Goal: Information Seeking & Learning: Learn about a topic

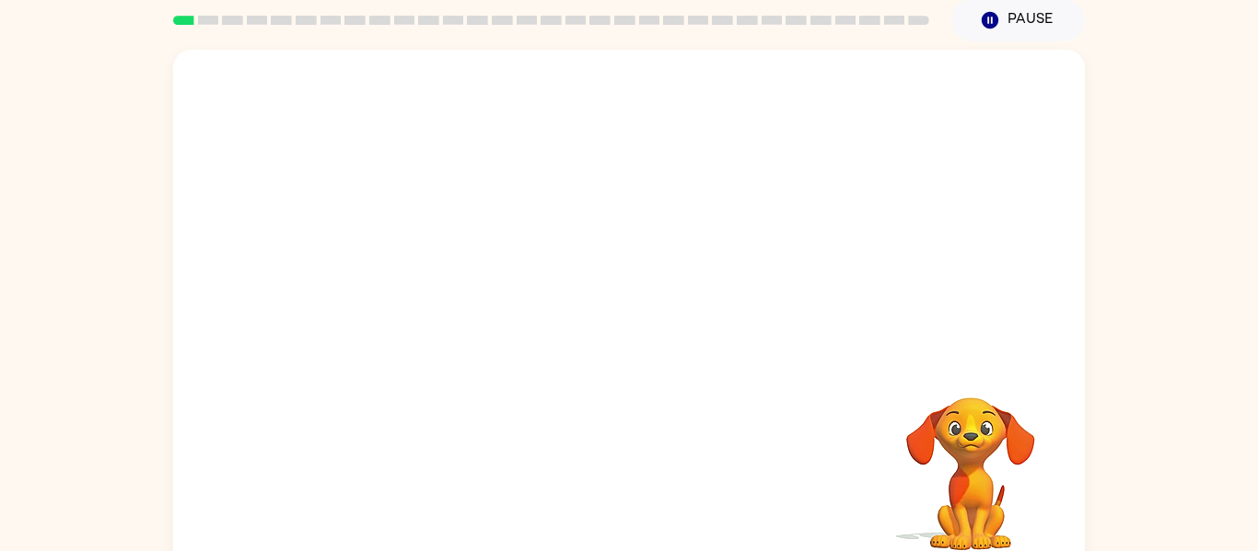
scroll to position [96, 0]
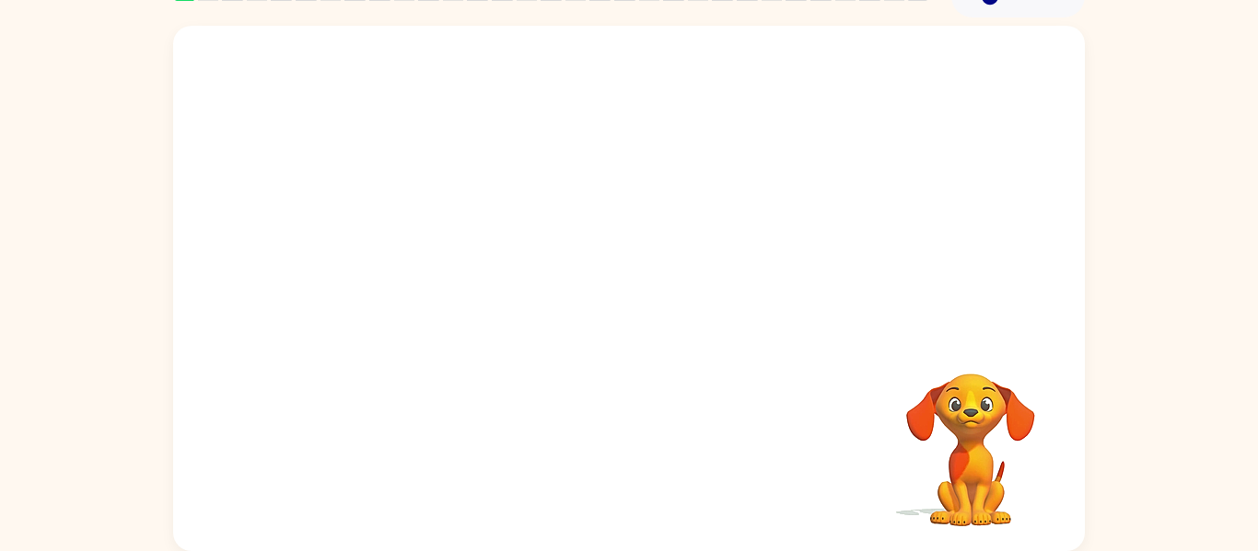
click at [421, 258] on video "Your browser must support playing .mp4 files to use Literably. Please try using…" at bounding box center [628, 180] width 911 height 309
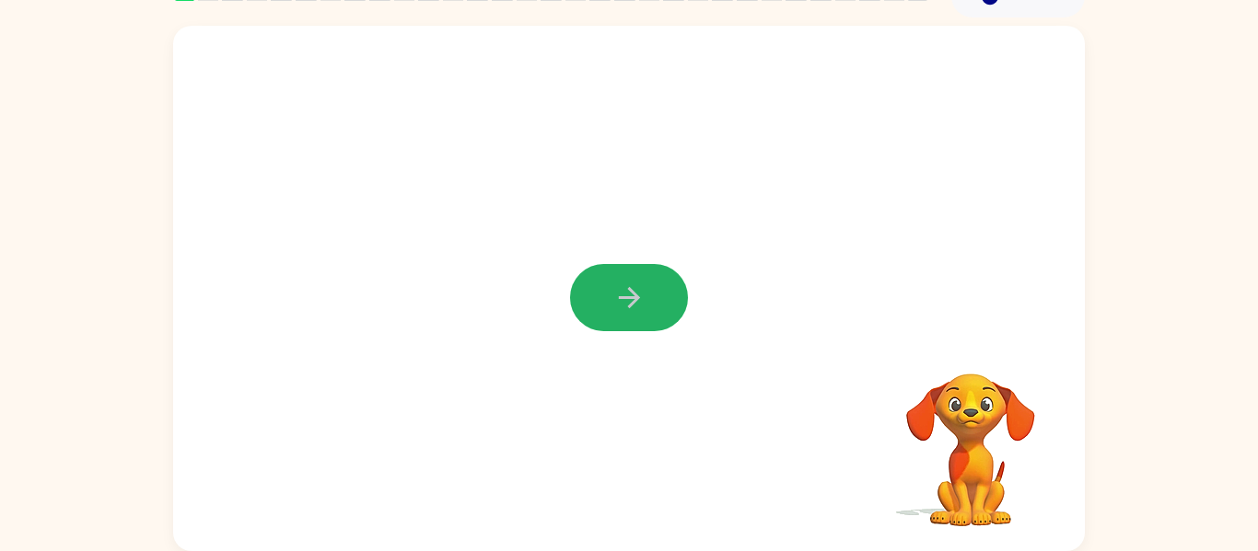
click at [642, 283] on icon "button" at bounding box center [629, 298] width 32 height 32
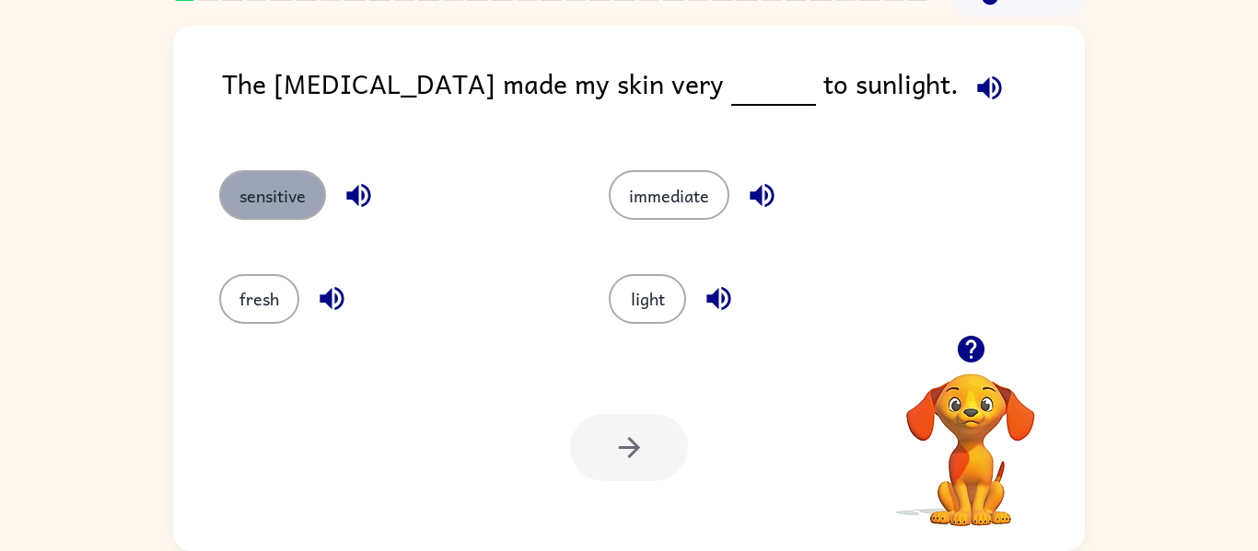
click at [308, 198] on button "sensitive" at bounding box center [272, 195] width 107 height 50
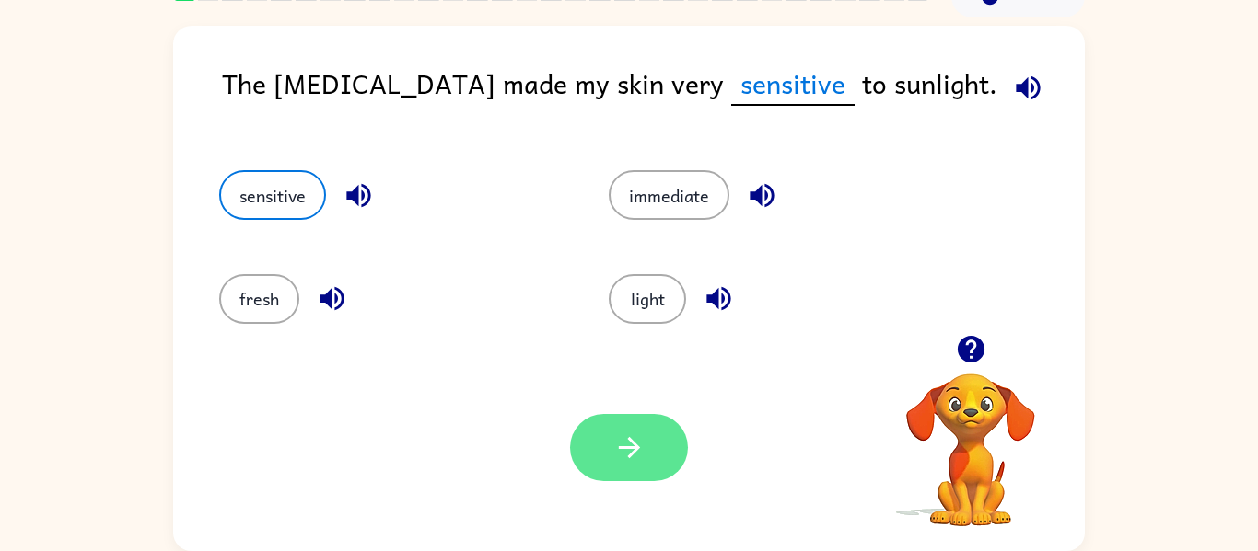
click at [630, 468] on button "button" at bounding box center [629, 447] width 118 height 67
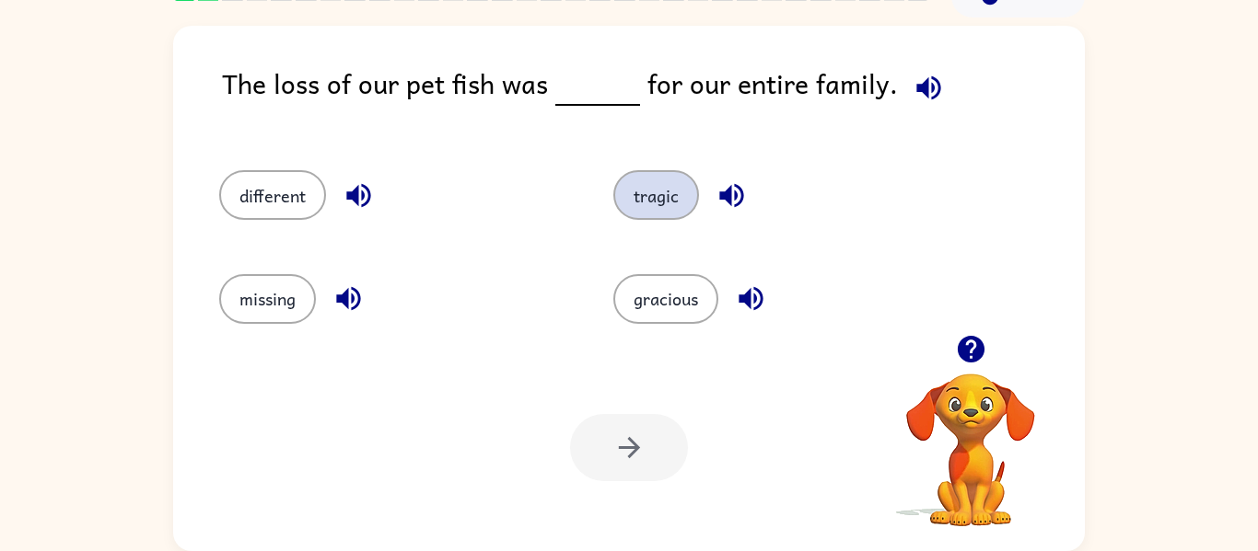
click at [668, 195] on button "tragic" at bounding box center [656, 195] width 86 height 50
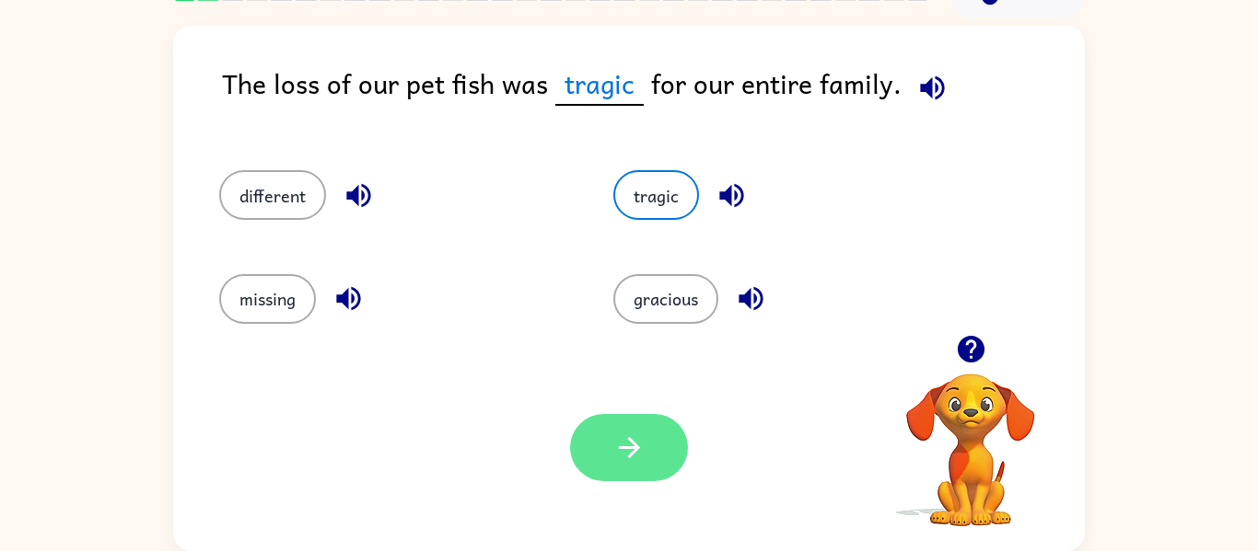
click at [593, 468] on button "button" at bounding box center [629, 447] width 118 height 67
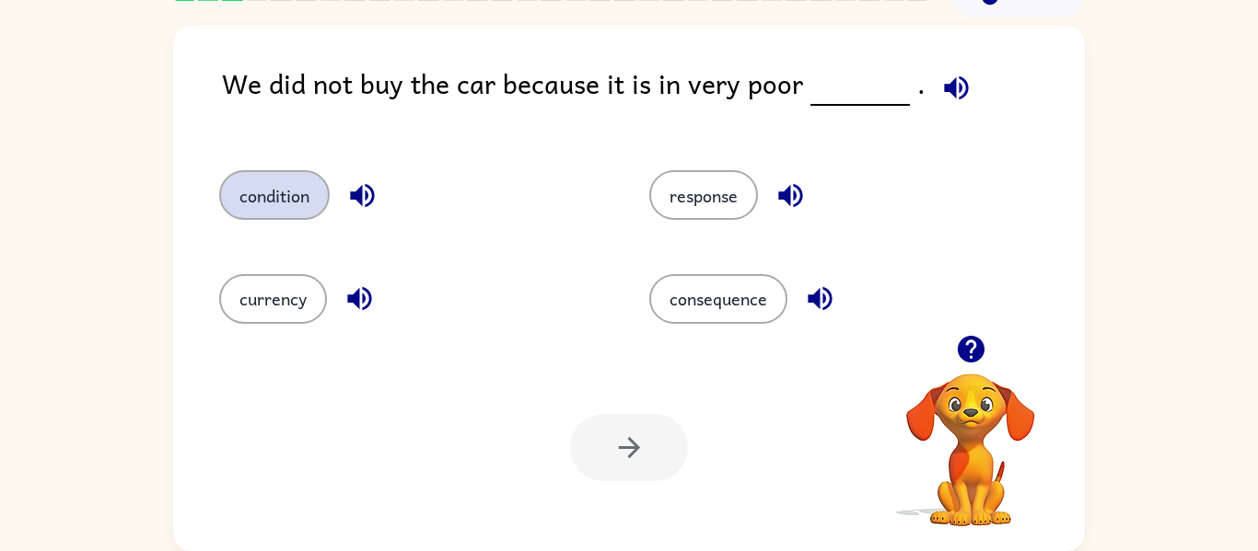
click at [301, 196] on button "condition" at bounding box center [274, 195] width 110 height 50
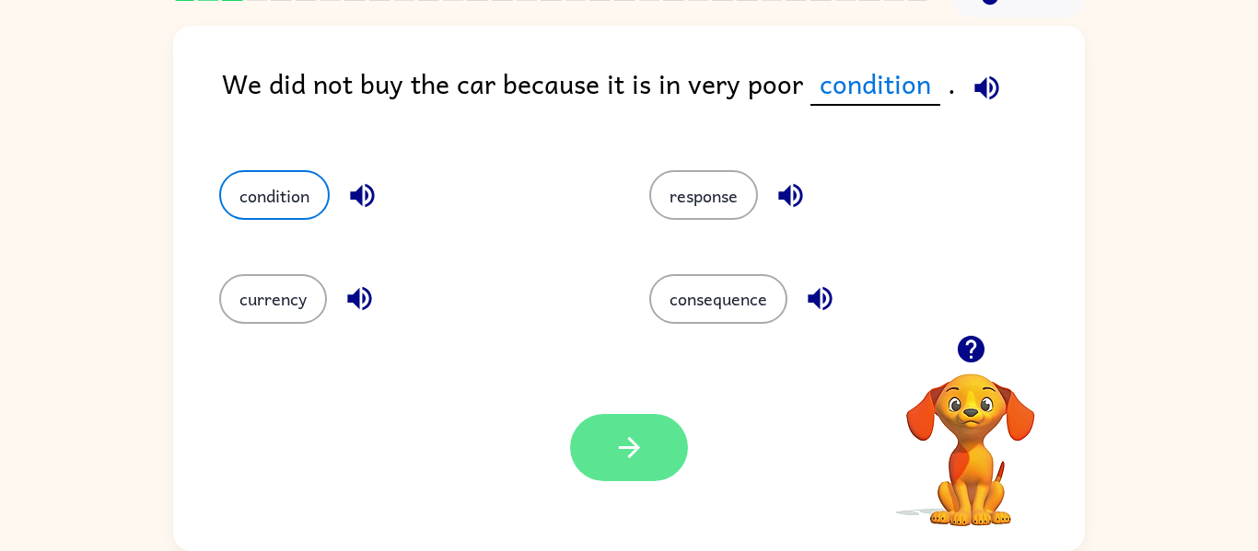
click at [644, 448] on button "button" at bounding box center [629, 447] width 118 height 67
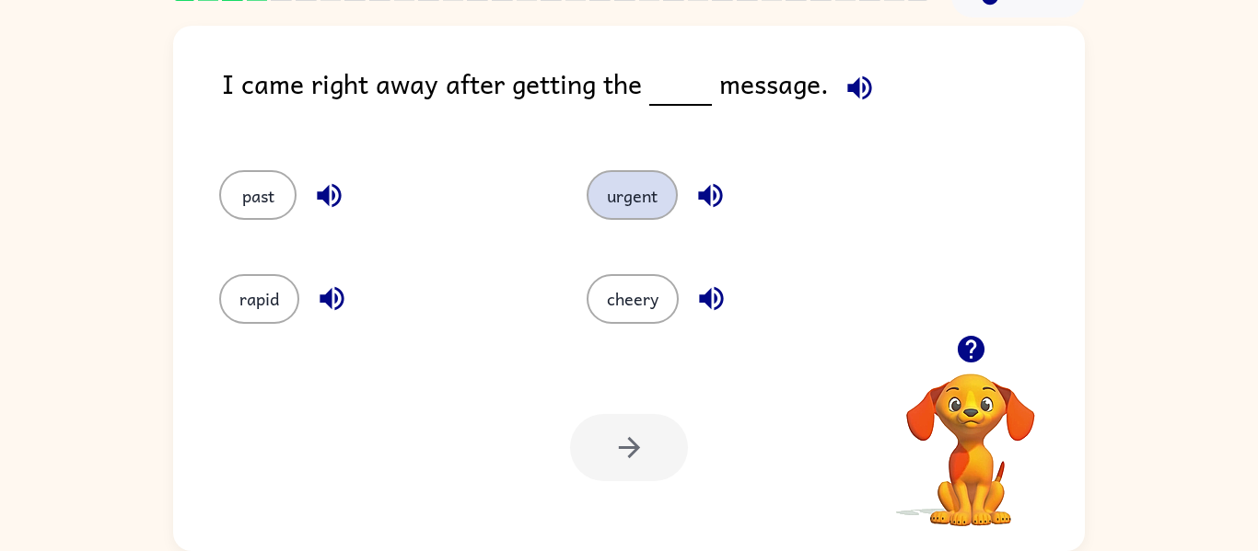
click at [637, 190] on button "urgent" at bounding box center [631, 195] width 91 height 50
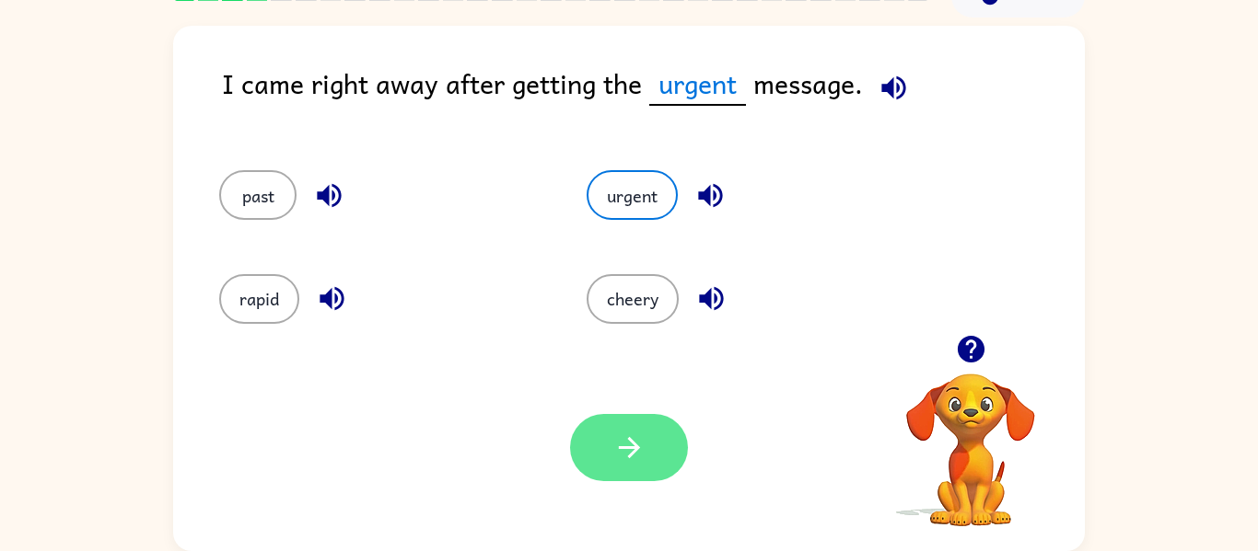
click at [607, 433] on button "button" at bounding box center [629, 447] width 118 height 67
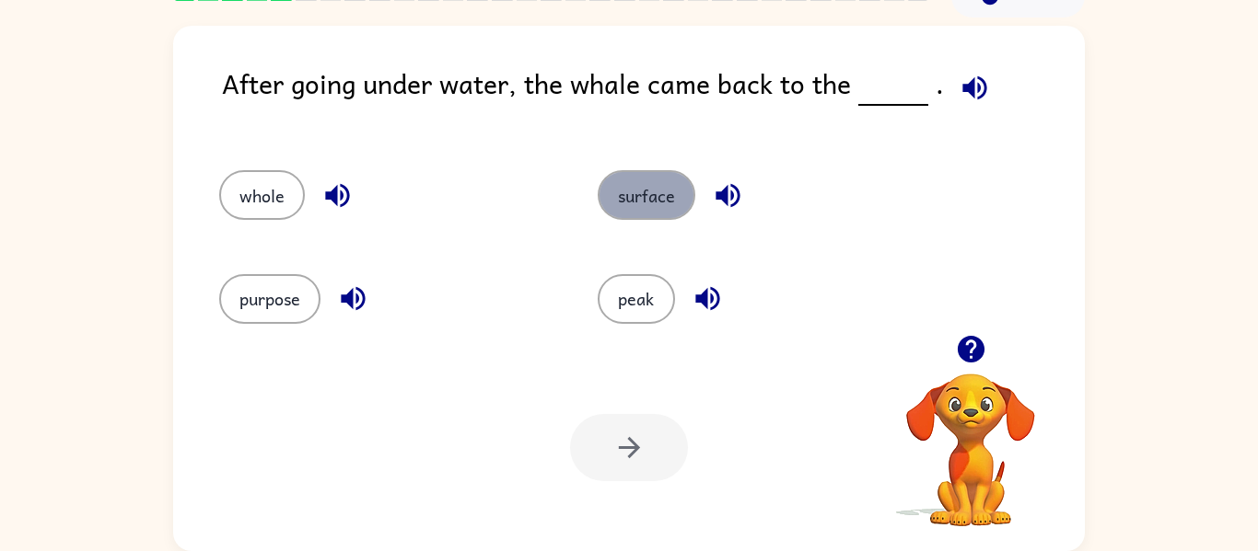
click at [678, 203] on button "surface" at bounding box center [647, 195] width 98 height 50
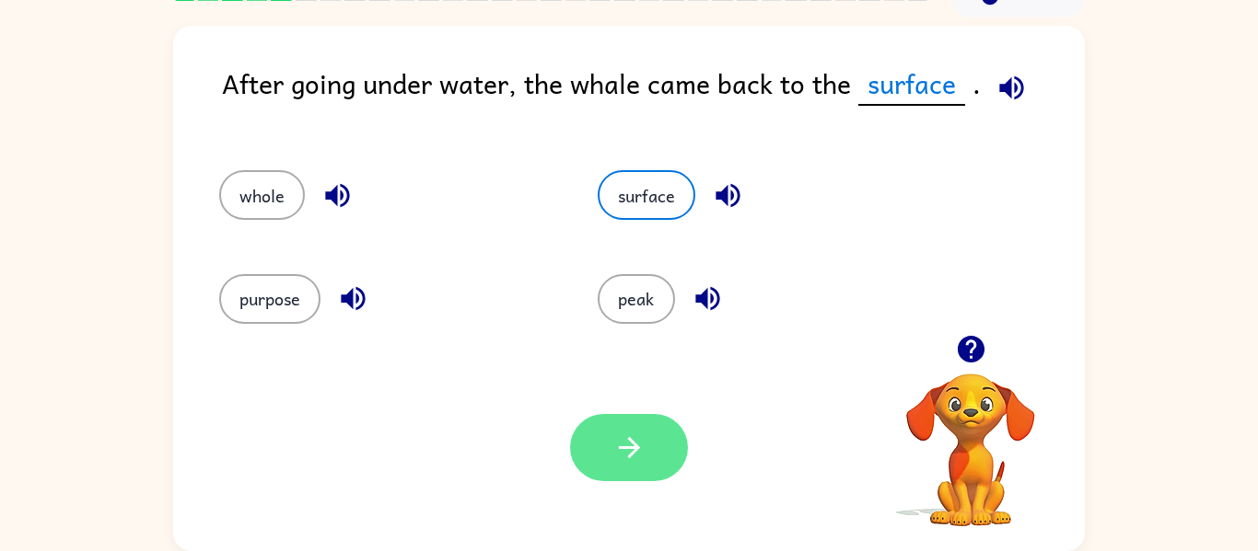
click at [665, 454] on button "button" at bounding box center [629, 447] width 118 height 67
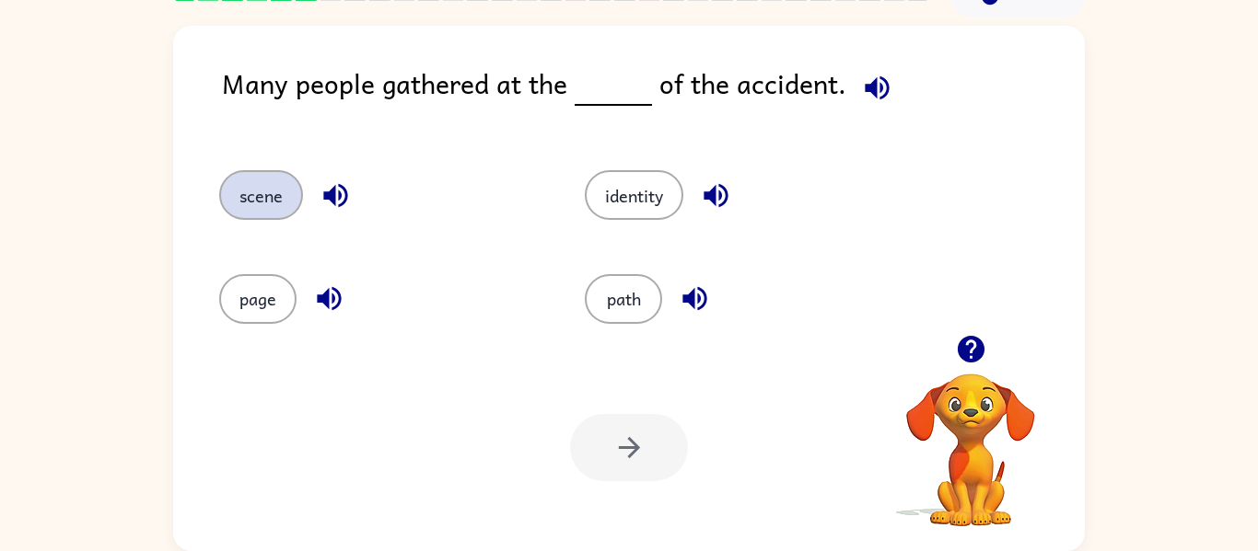
click at [258, 187] on button "scene" at bounding box center [261, 195] width 84 height 50
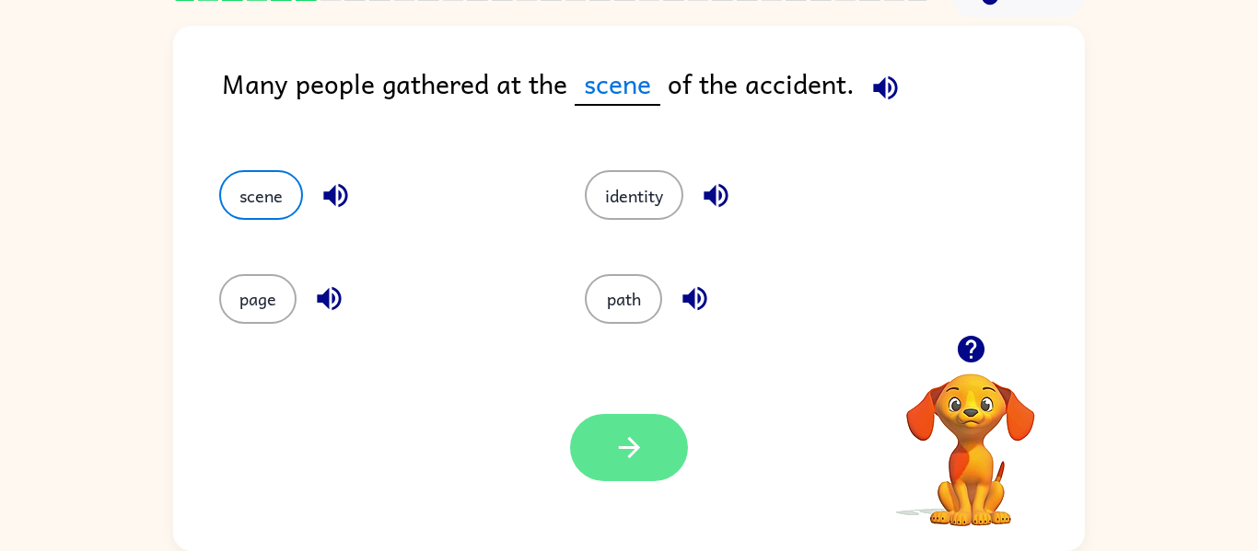
click at [663, 466] on button "button" at bounding box center [629, 447] width 118 height 67
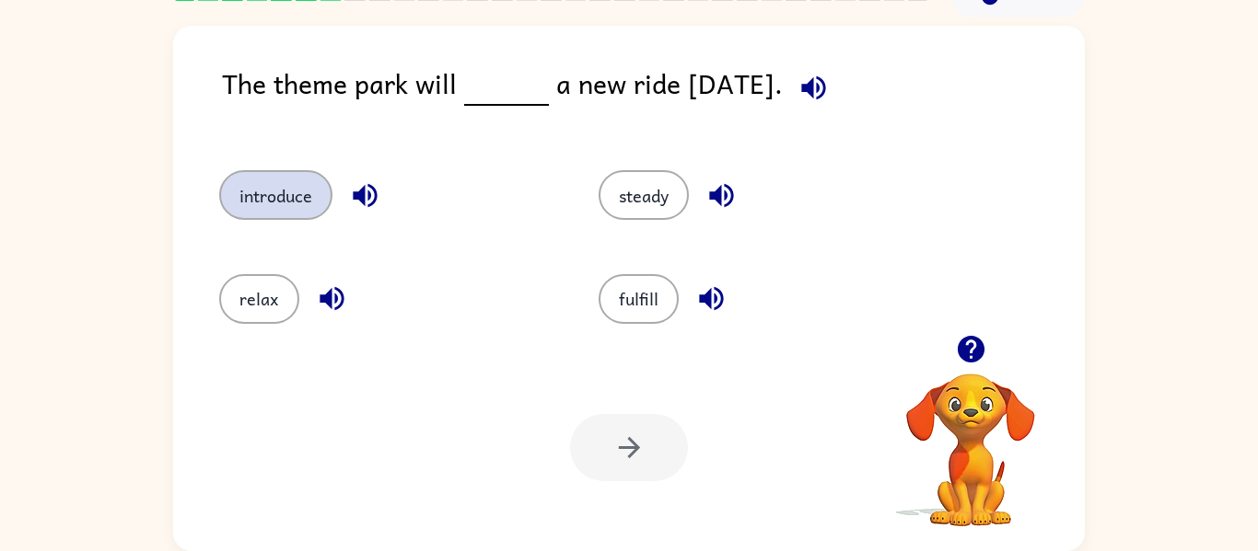
click at [316, 216] on button "introduce" at bounding box center [275, 195] width 113 height 50
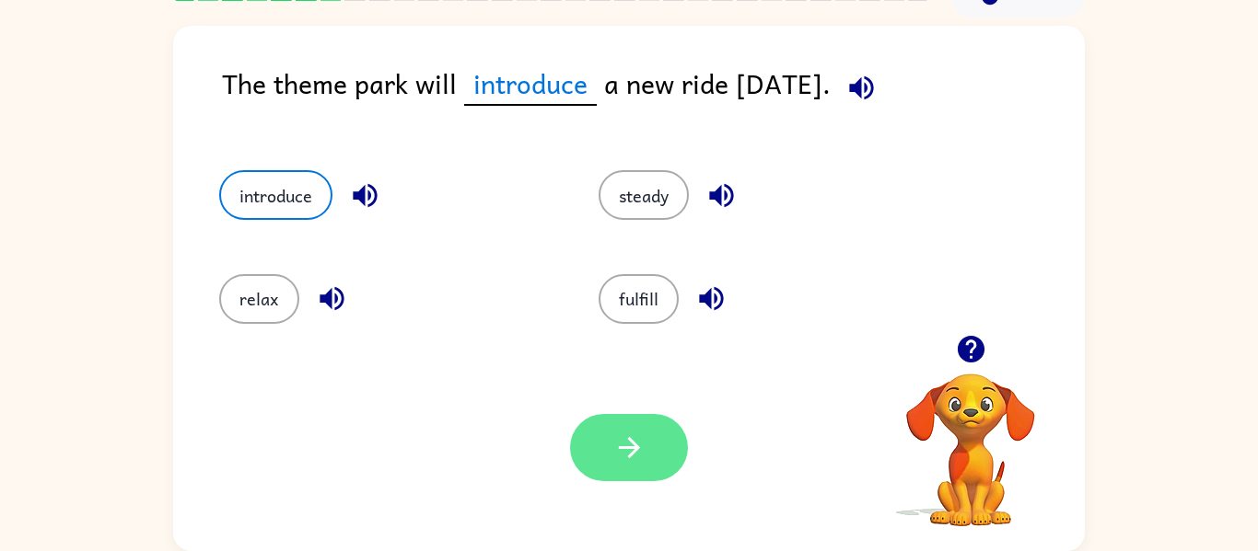
click at [616, 465] on button "button" at bounding box center [629, 447] width 118 height 67
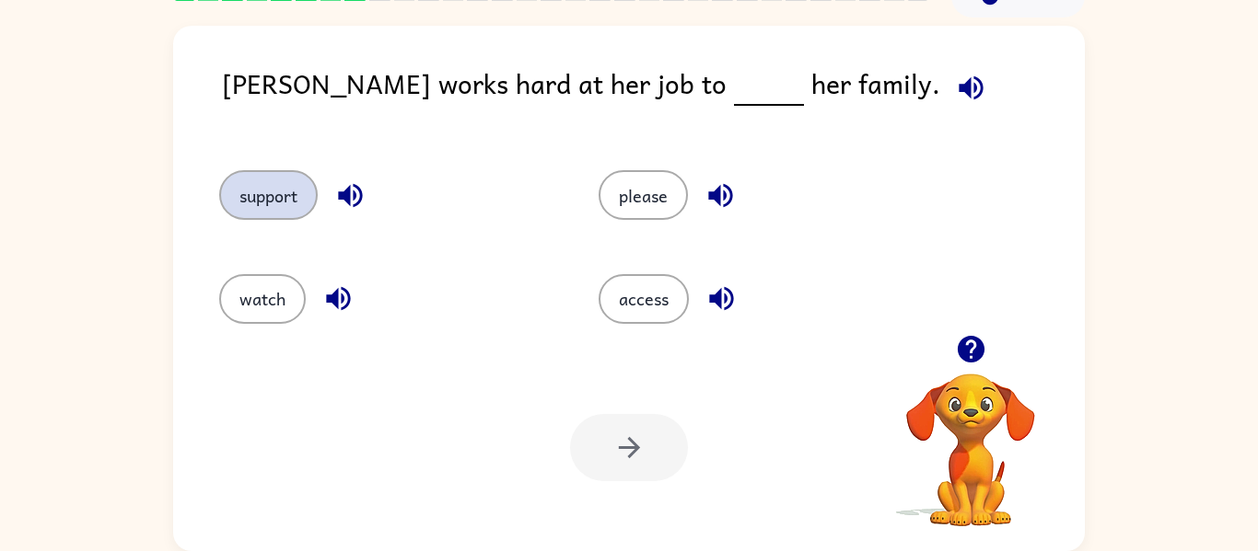
click at [301, 199] on button "support" at bounding box center [268, 195] width 99 height 50
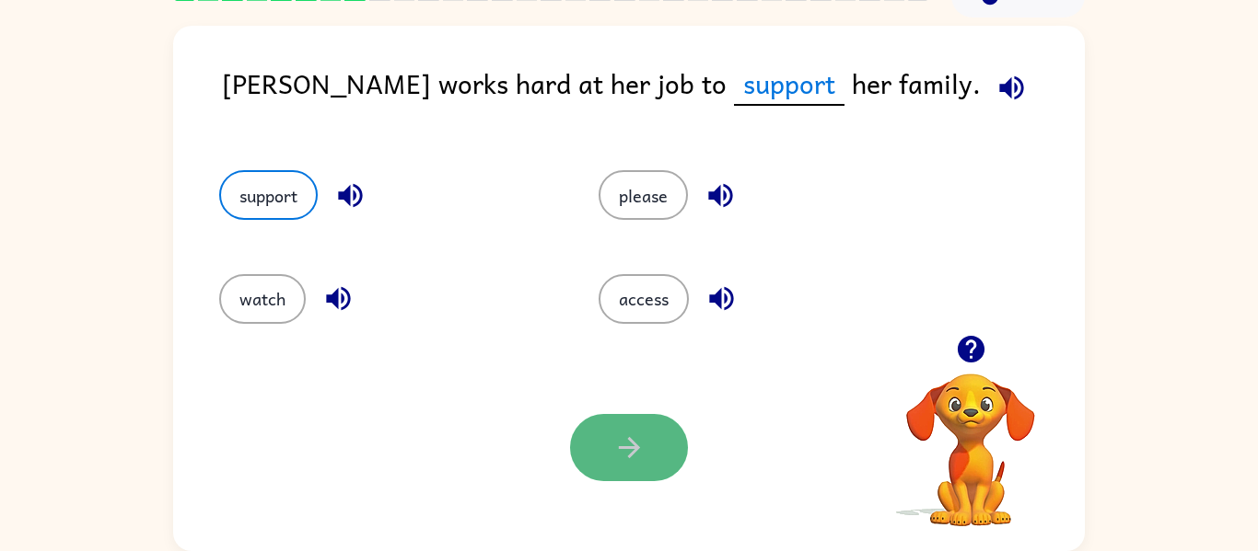
click at [630, 441] on icon "button" at bounding box center [628, 447] width 21 height 21
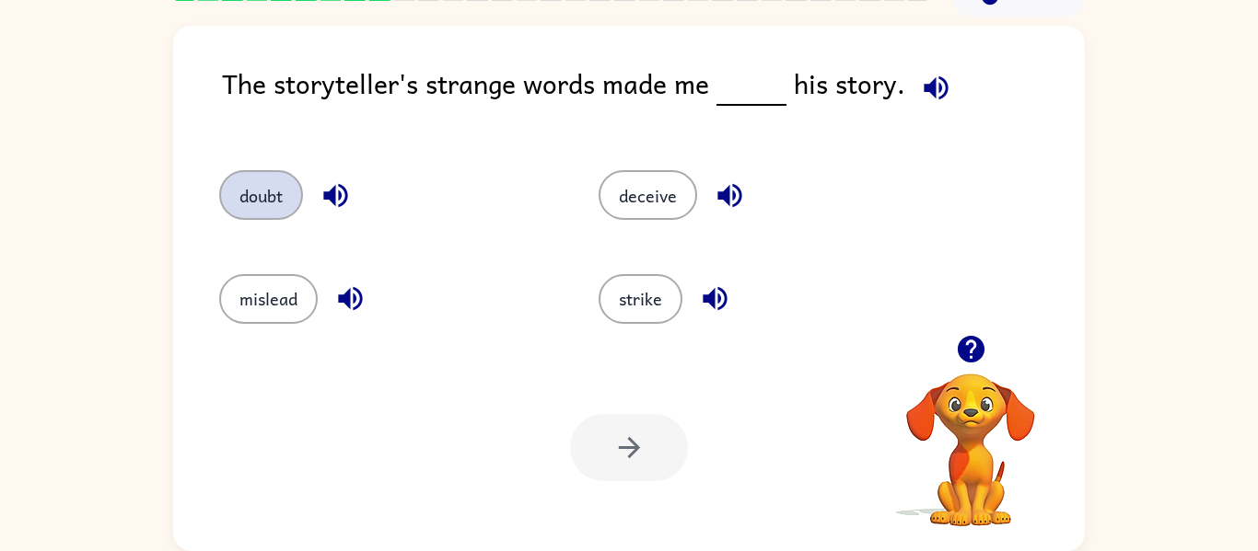
click at [272, 185] on button "doubt" at bounding box center [261, 195] width 84 height 50
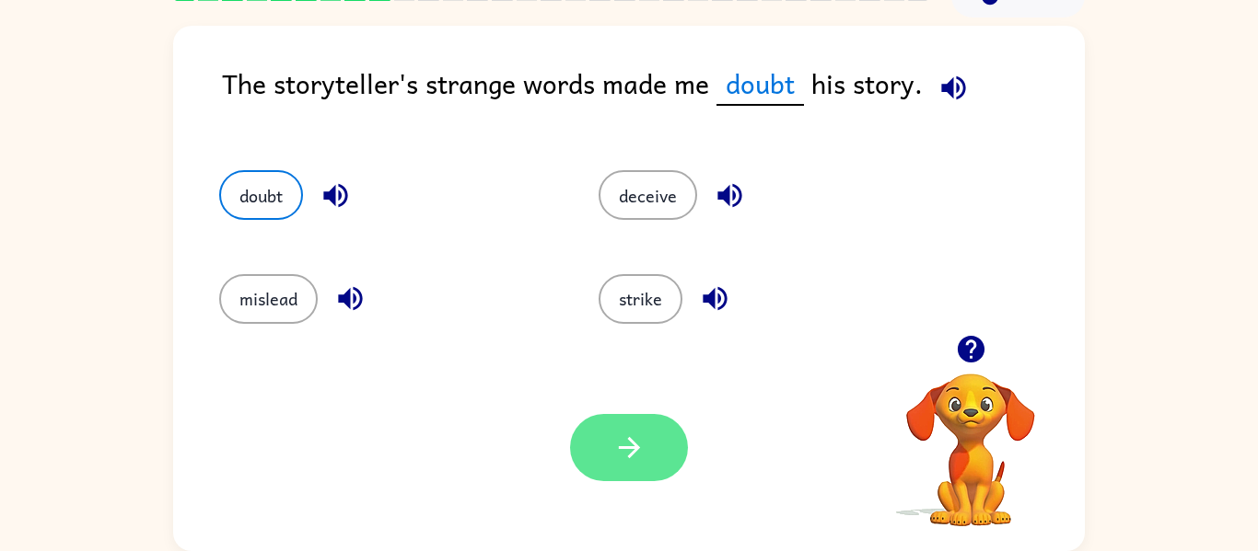
click at [593, 457] on button "button" at bounding box center [629, 447] width 118 height 67
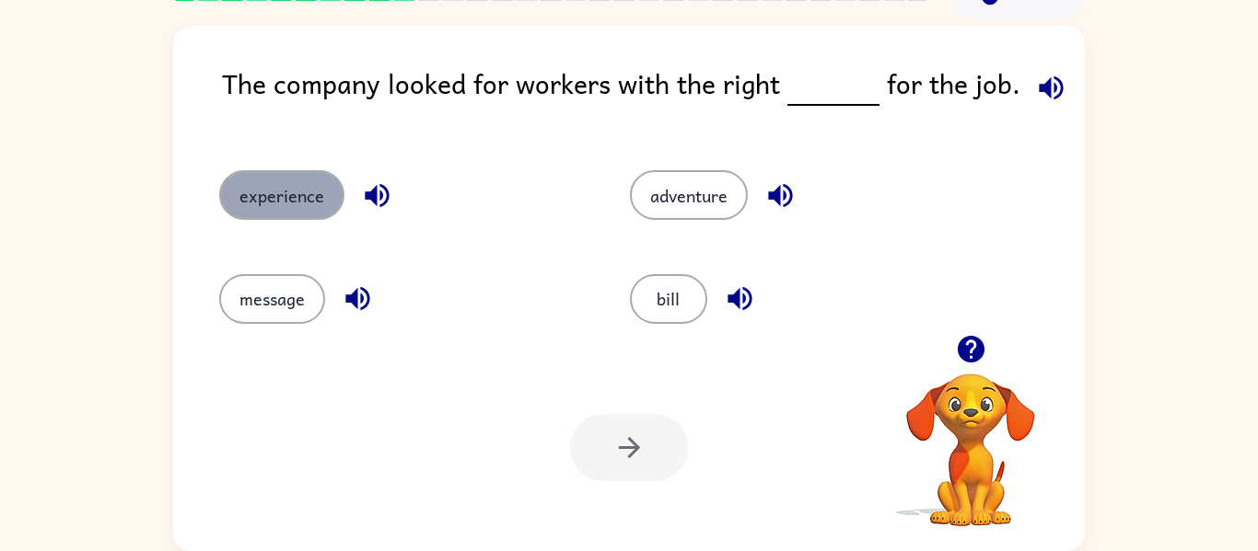
click at [326, 195] on button "experience" at bounding box center [281, 195] width 125 height 50
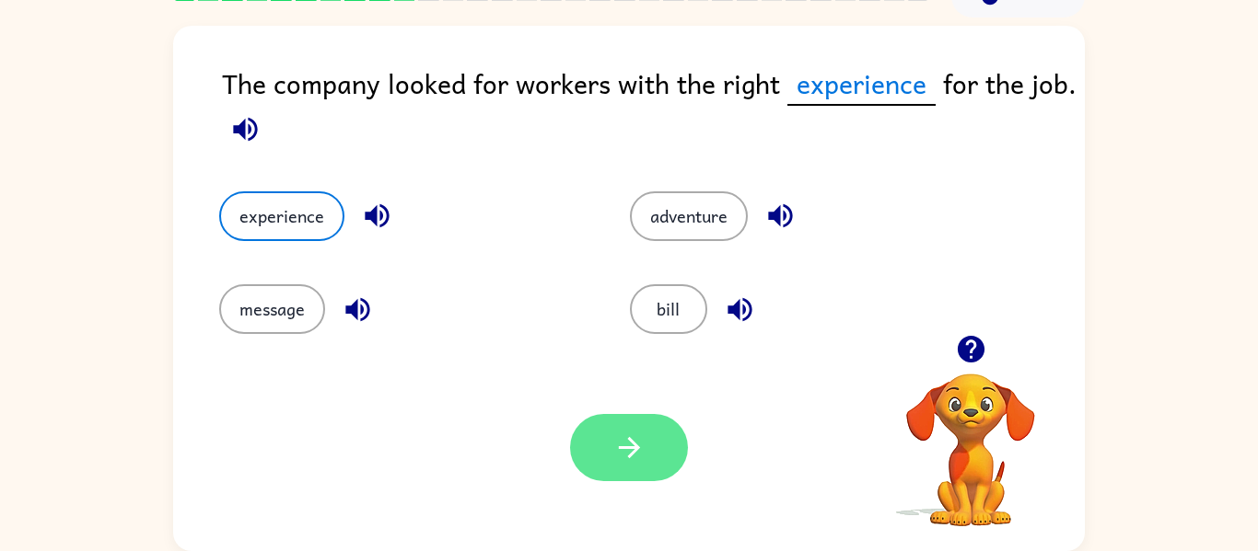
click at [609, 442] on button "button" at bounding box center [629, 447] width 118 height 67
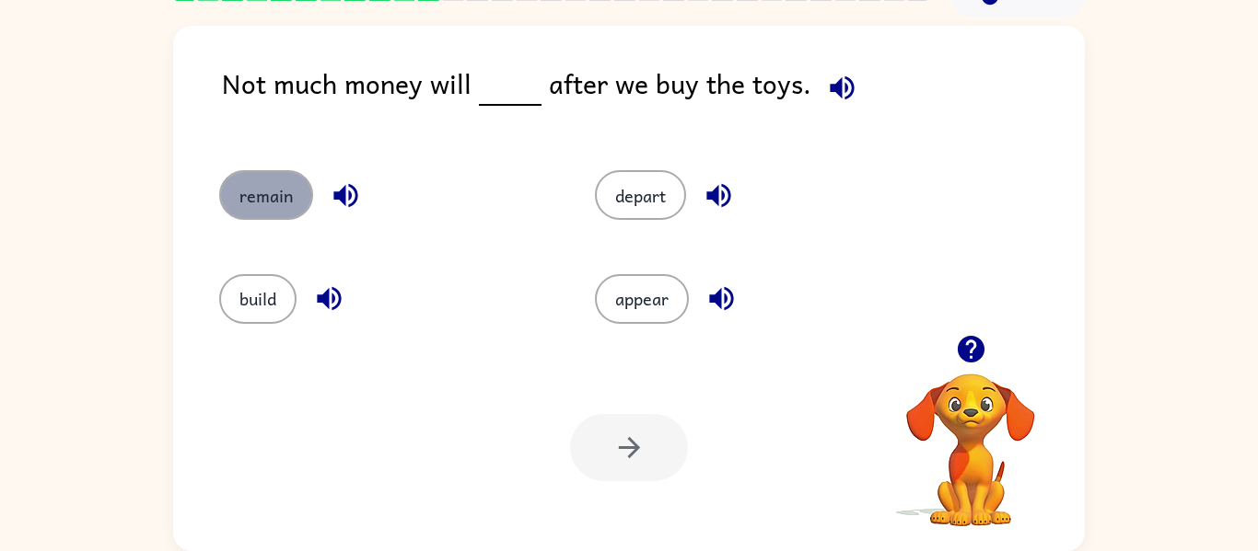
click at [240, 212] on button "remain" at bounding box center [266, 195] width 94 height 50
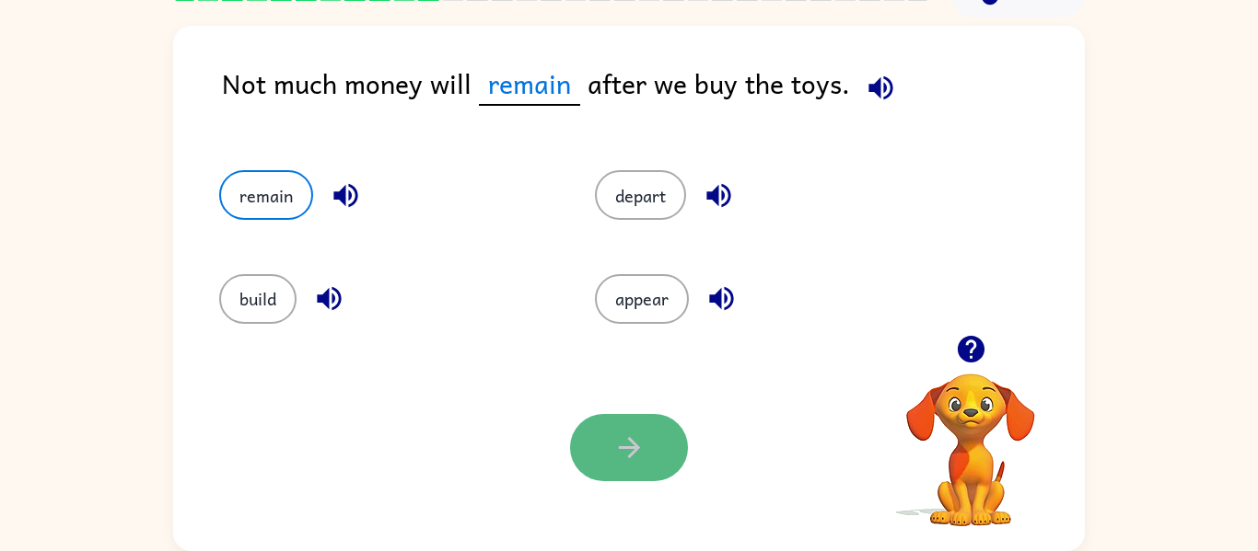
click at [655, 448] on button "button" at bounding box center [629, 447] width 118 height 67
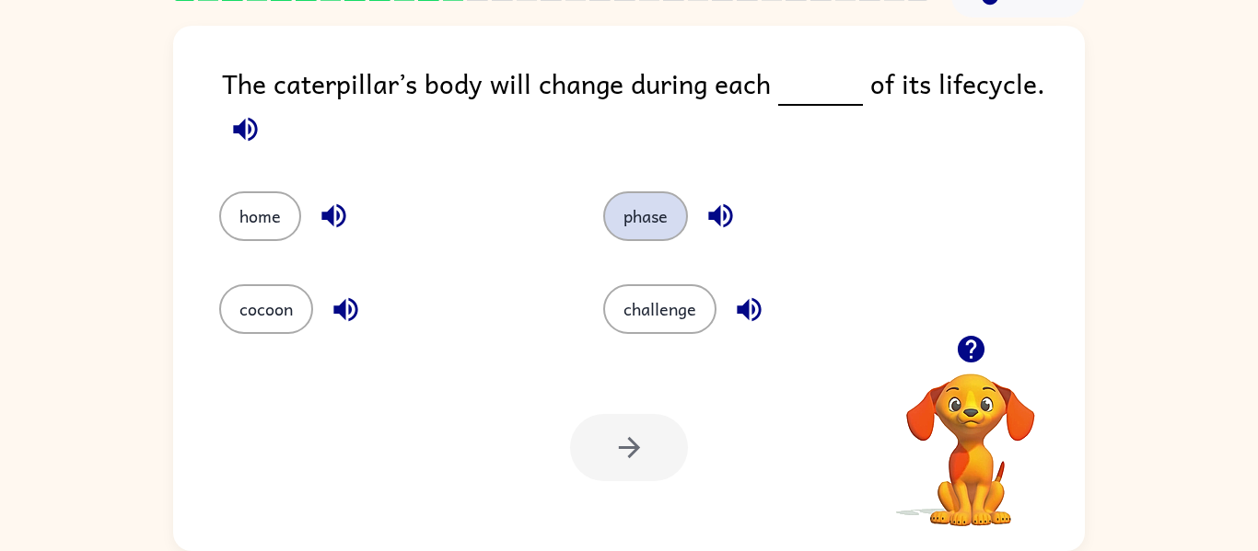
click at [646, 218] on button "phase" at bounding box center [645, 216] width 85 height 50
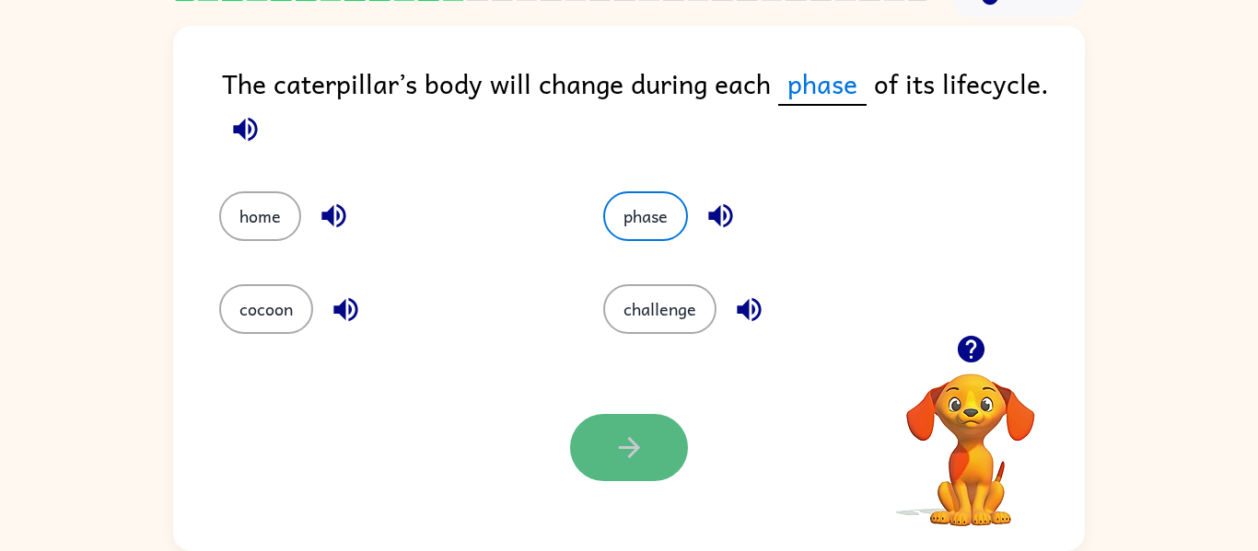
click at [625, 474] on button "button" at bounding box center [629, 447] width 118 height 67
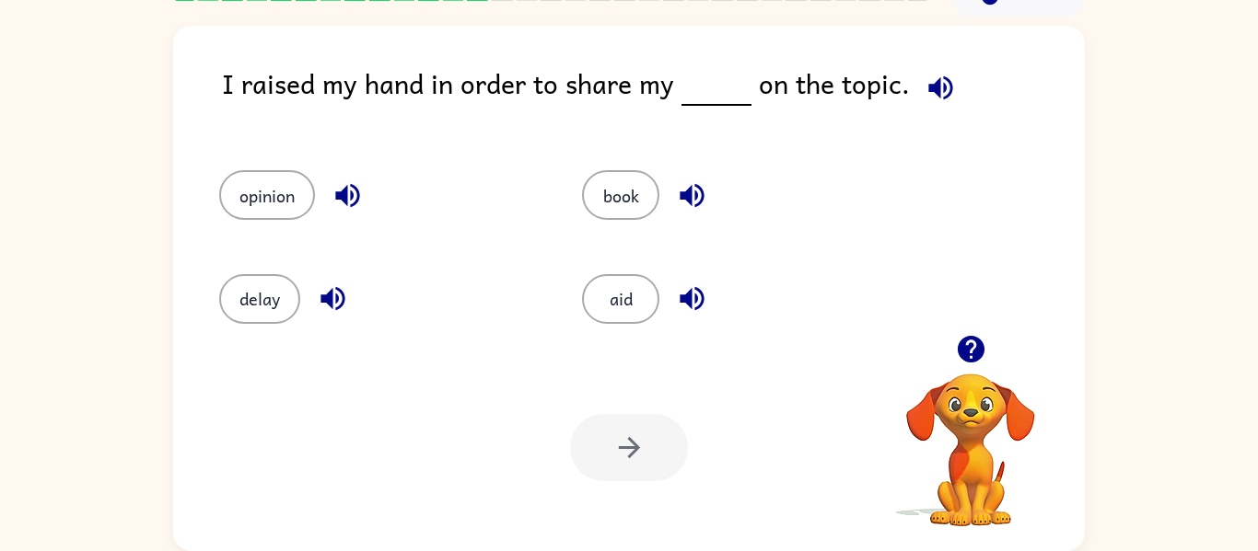
click at [469, 146] on div "opinion" at bounding box center [365, 186] width 363 height 103
click at [253, 192] on button "opinion" at bounding box center [267, 195] width 96 height 50
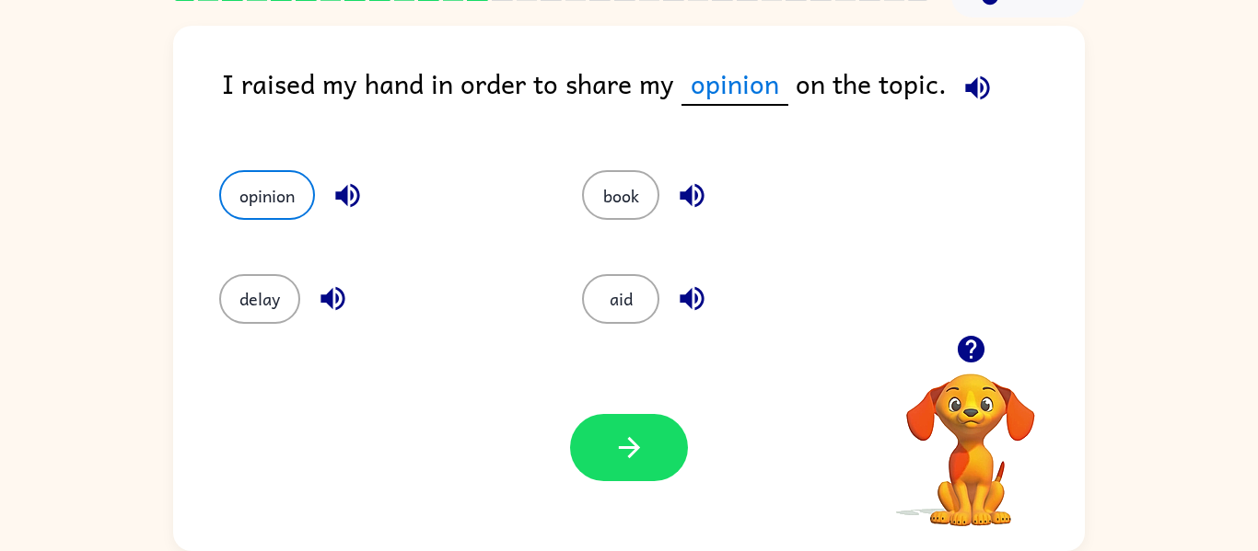
click at [595, 482] on div "Your browser must support playing .mp4 files to use Literably. Please try using…" at bounding box center [628, 447] width 911 height 207
click at [605, 450] on button "button" at bounding box center [629, 447] width 118 height 67
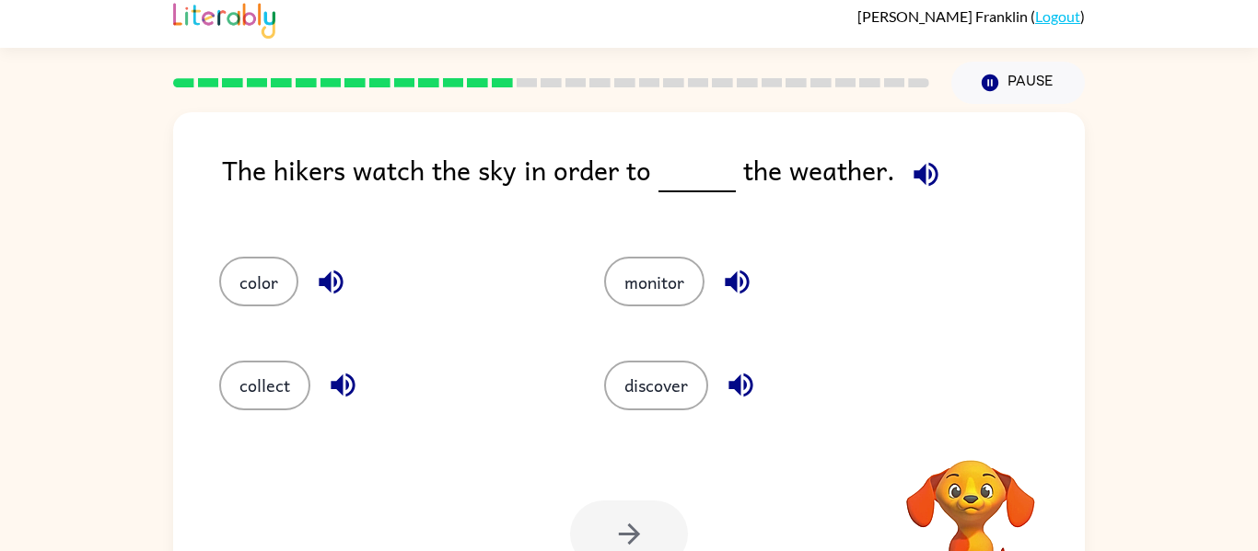
scroll to position [10, 0]
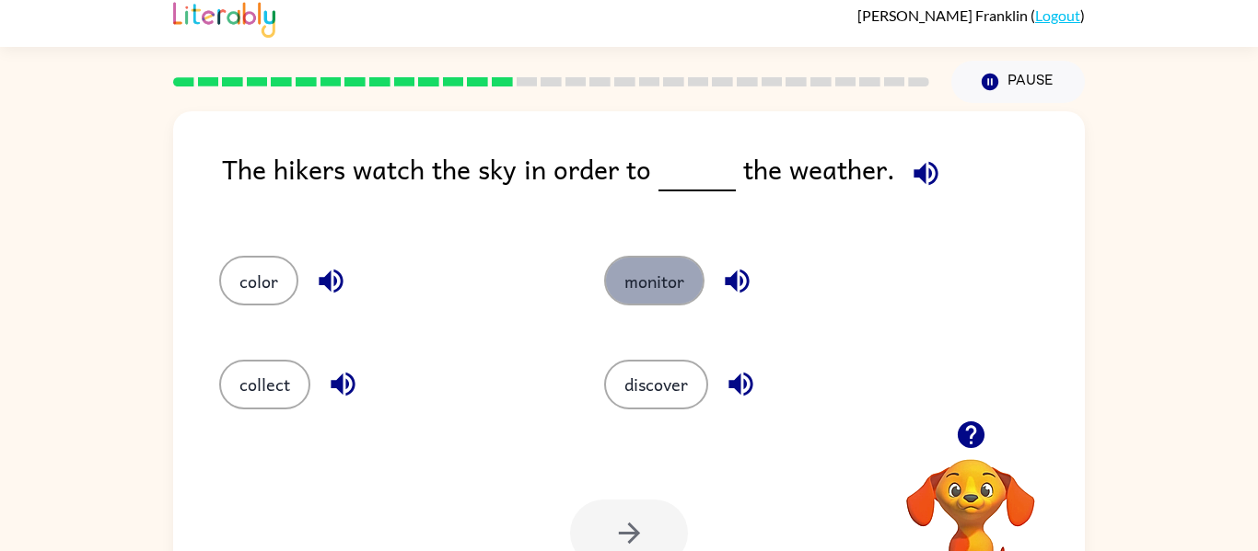
click at [677, 259] on button "monitor" at bounding box center [654, 281] width 100 height 50
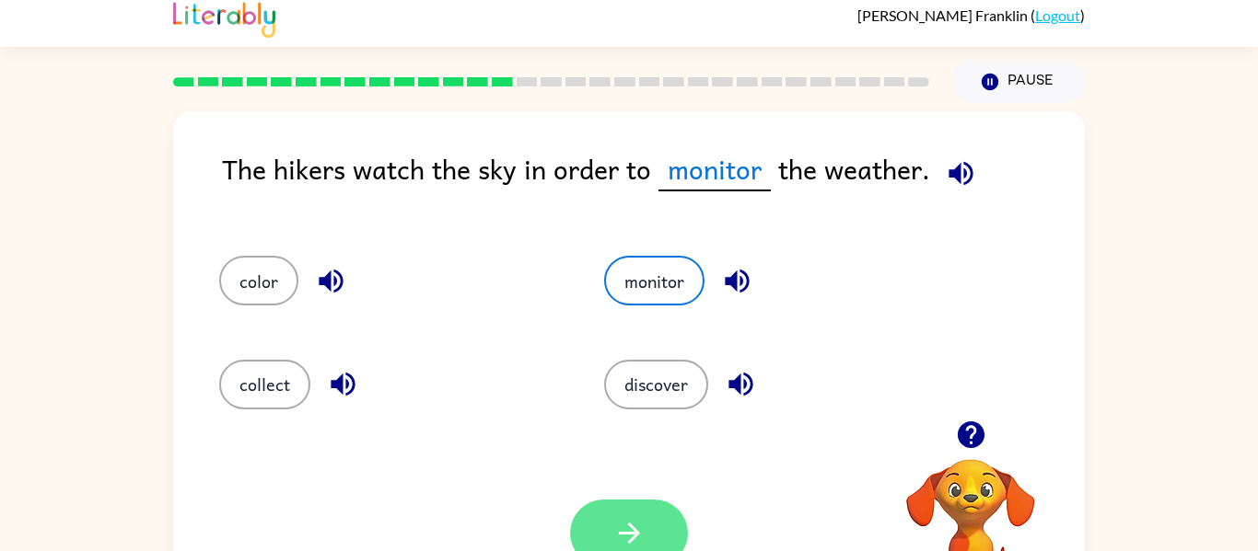
click at [616, 506] on button "button" at bounding box center [629, 533] width 118 height 67
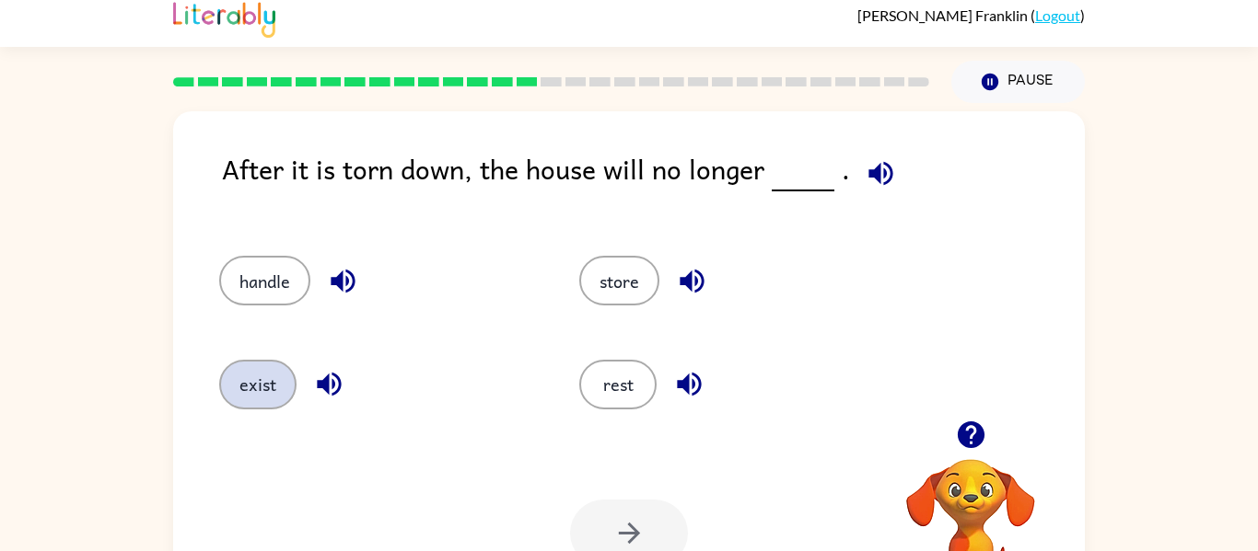
click at [242, 400] on button "exist" at bounding box center [257, 385] width 77 height 50
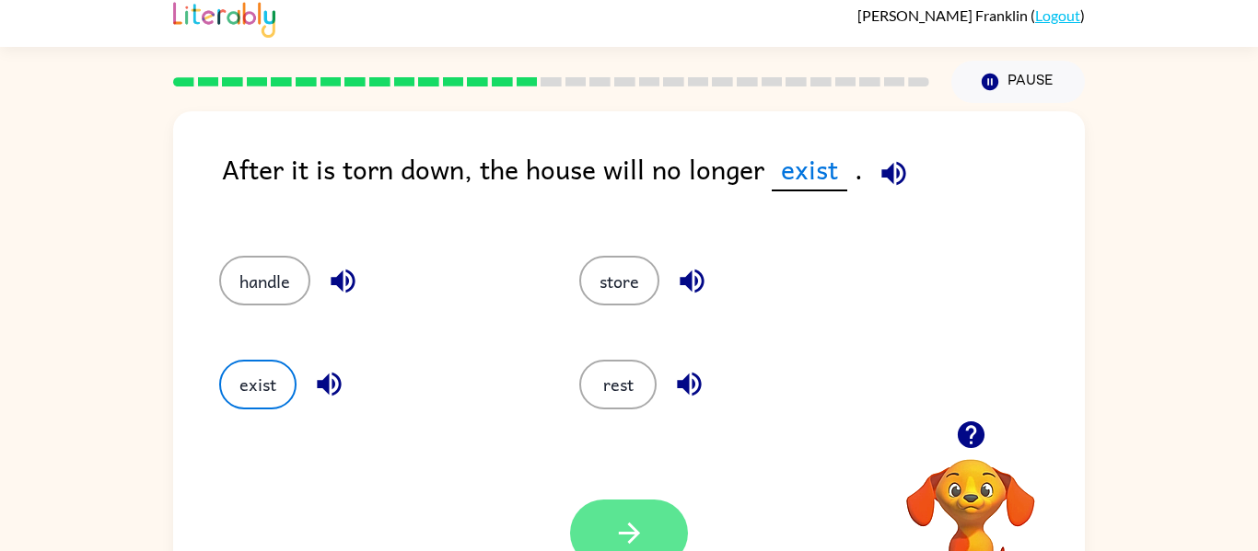
click at [601, 519] on button "button" at bounding box center [629, 533] width 118 height 67
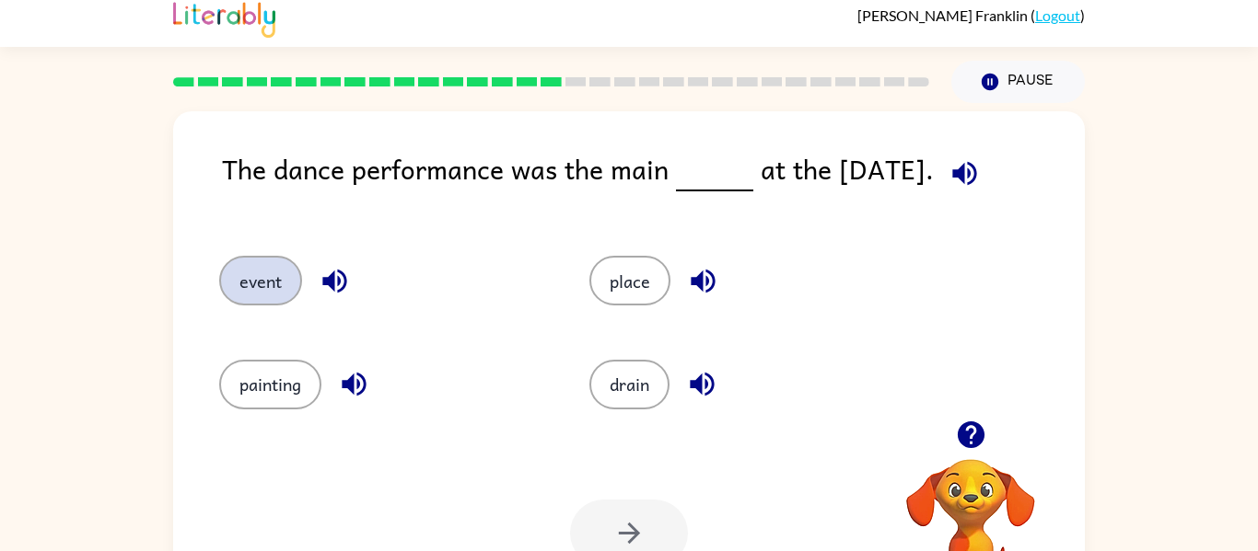
click at [258, 280] on button "event" at bounding box center [260, 281] width 83 height 50
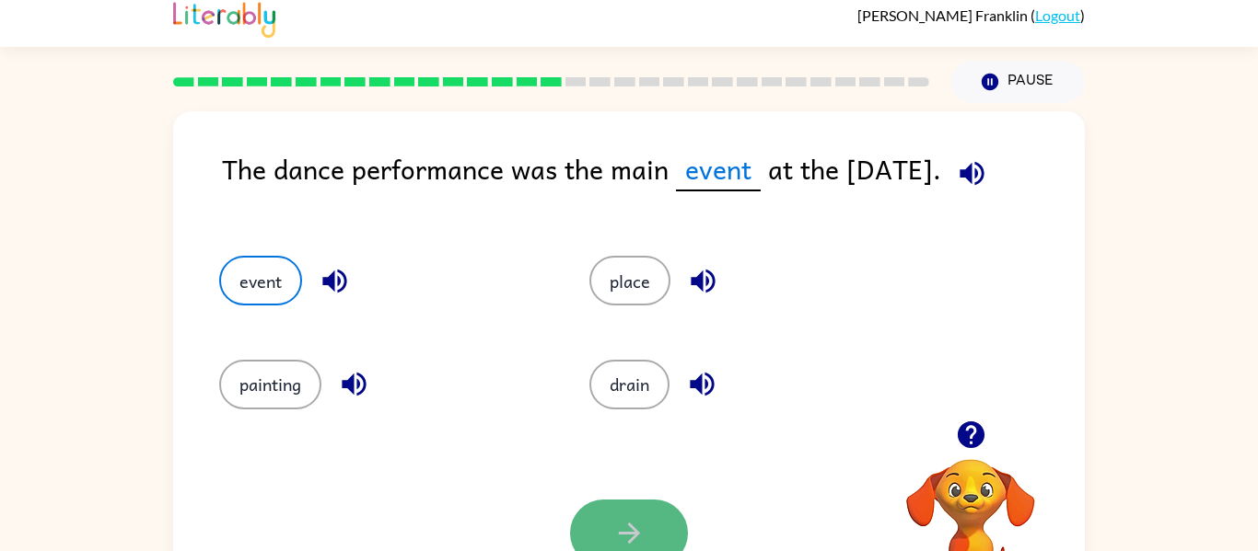
click at [650, 533] on button "button" at bounding box center [629, 533] width 118 height 67
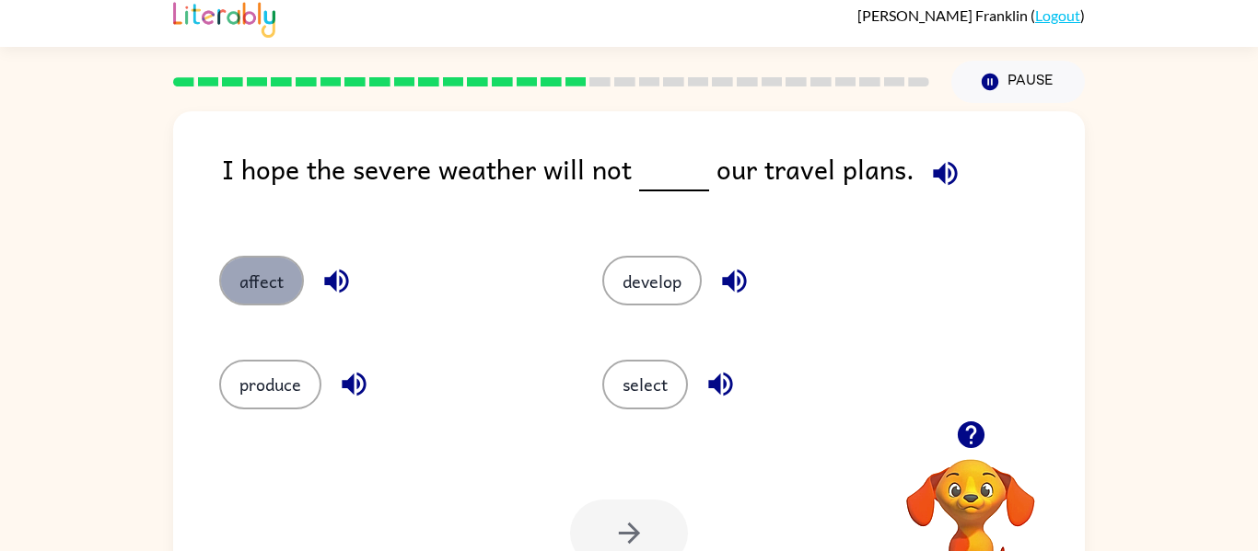
click at [270, 286] on button "affect" at bounding box center [261, 281] width 85 height 50
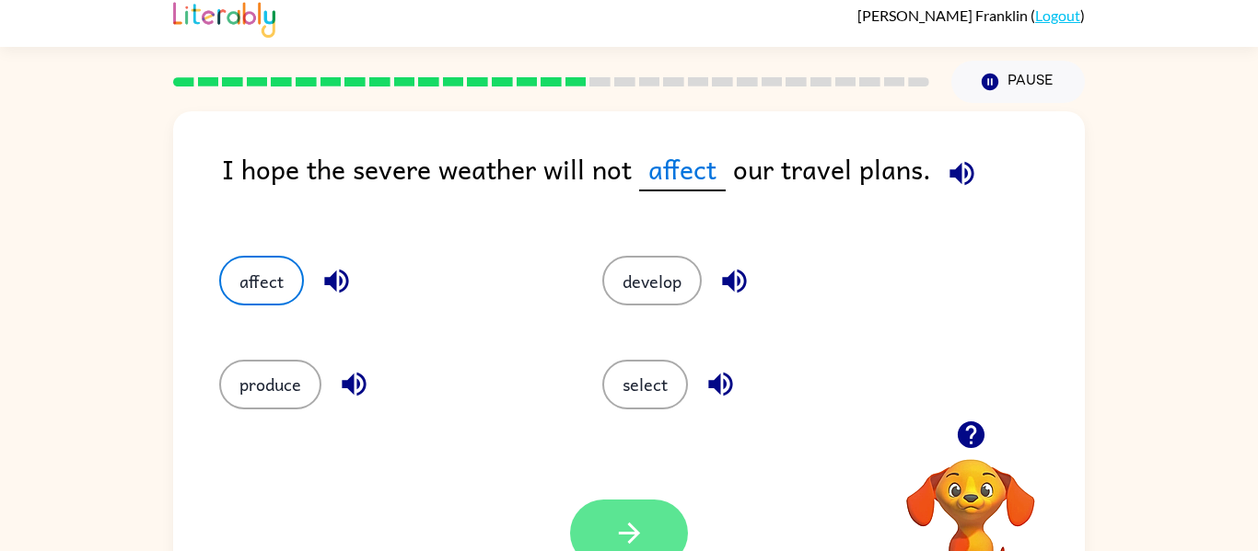
click at [668, 514] on button "button" at bounding box center [629, 533] width 118 height 67
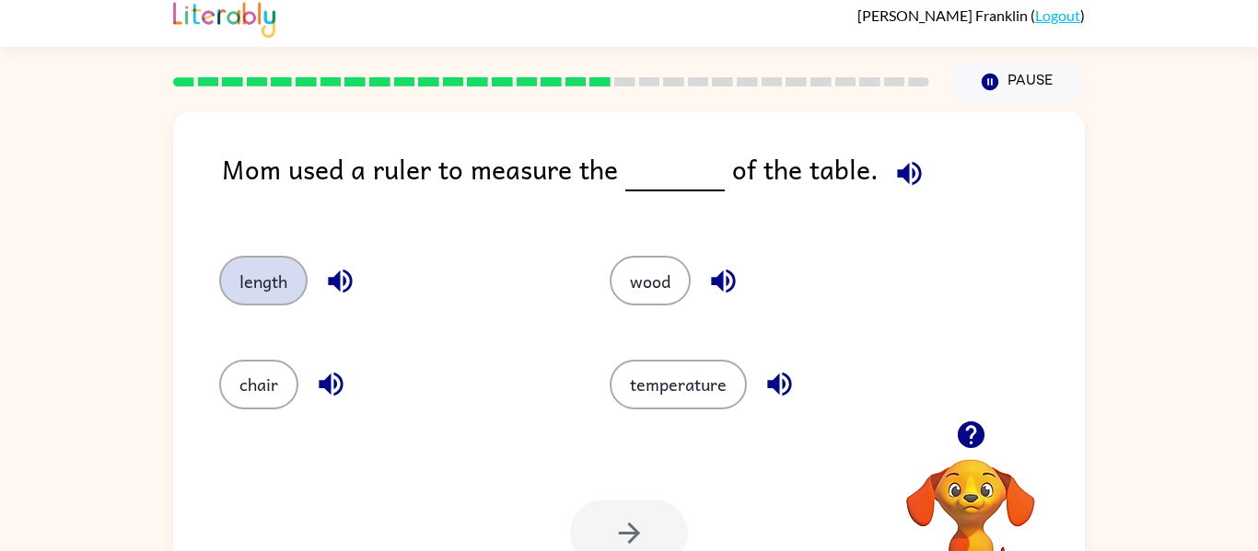
click at [249, 271] on button "length" at bounding box center [263, 281] width 88 height 50
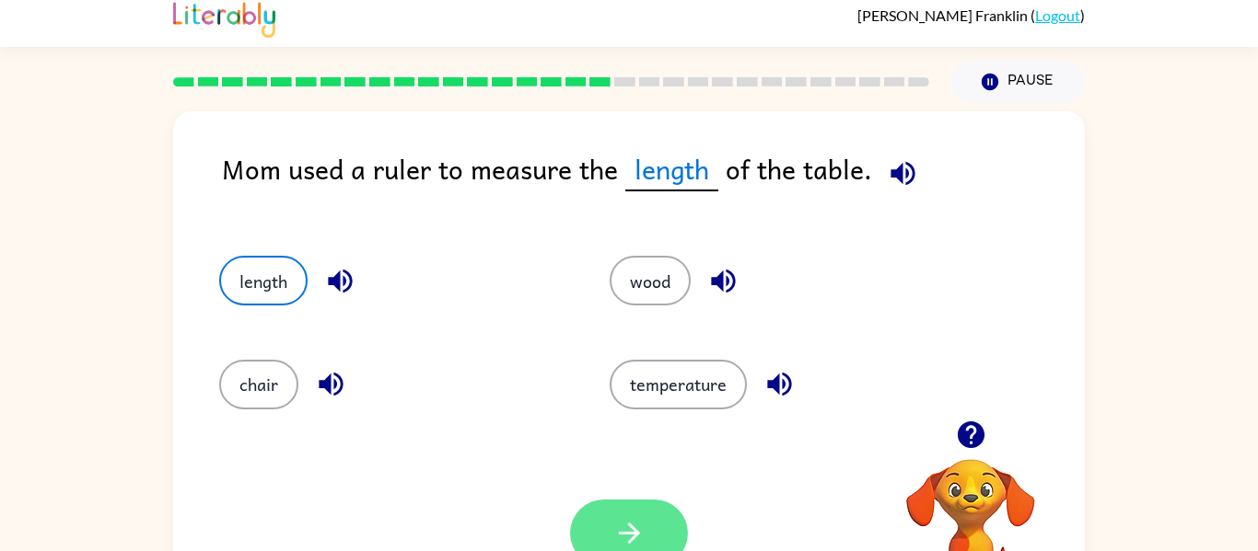
click at [591, 523] on button "button" at bounding box center [629, 533] width 118 height 67
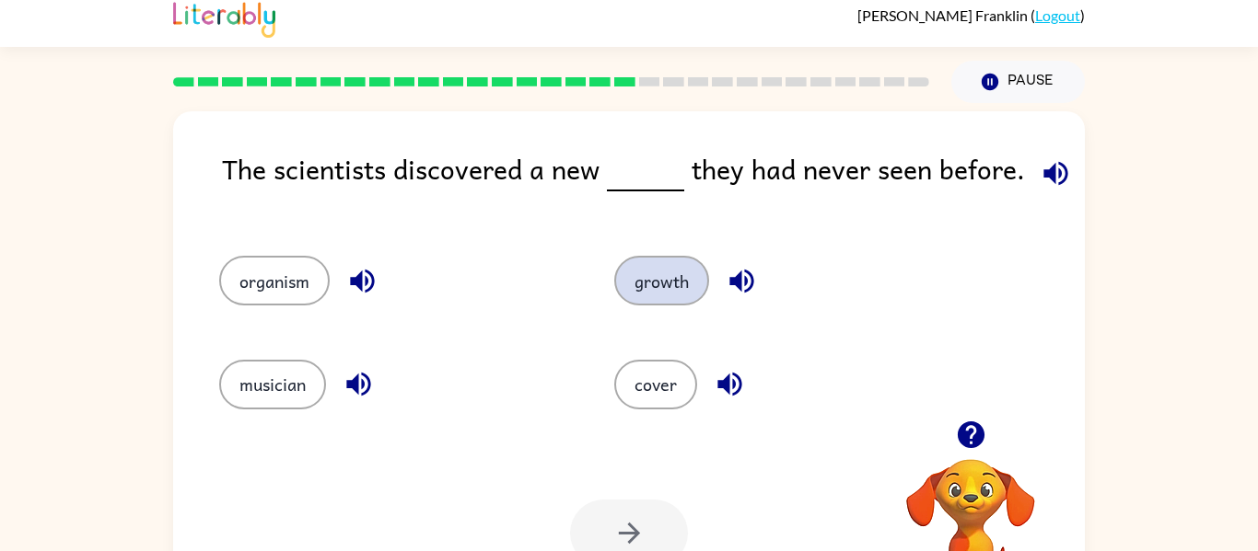
click at [654, 268] on button "growth" at bounding box center [661, 281] width 95 height 50
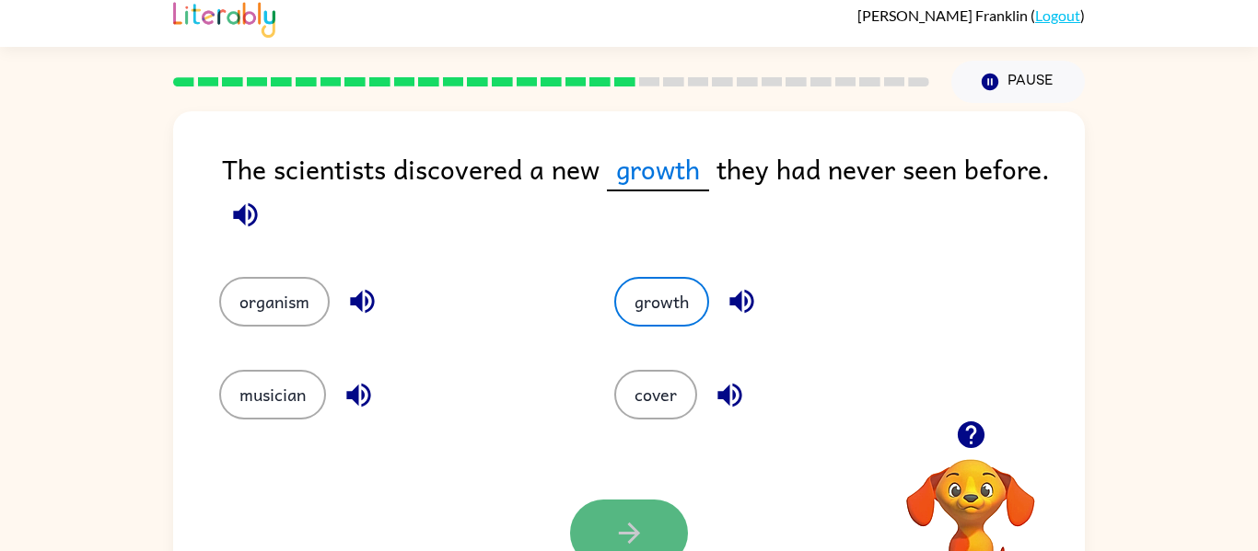
click at [599, 518] on button "button" at bounding box center [629, 533] width 118 height 67
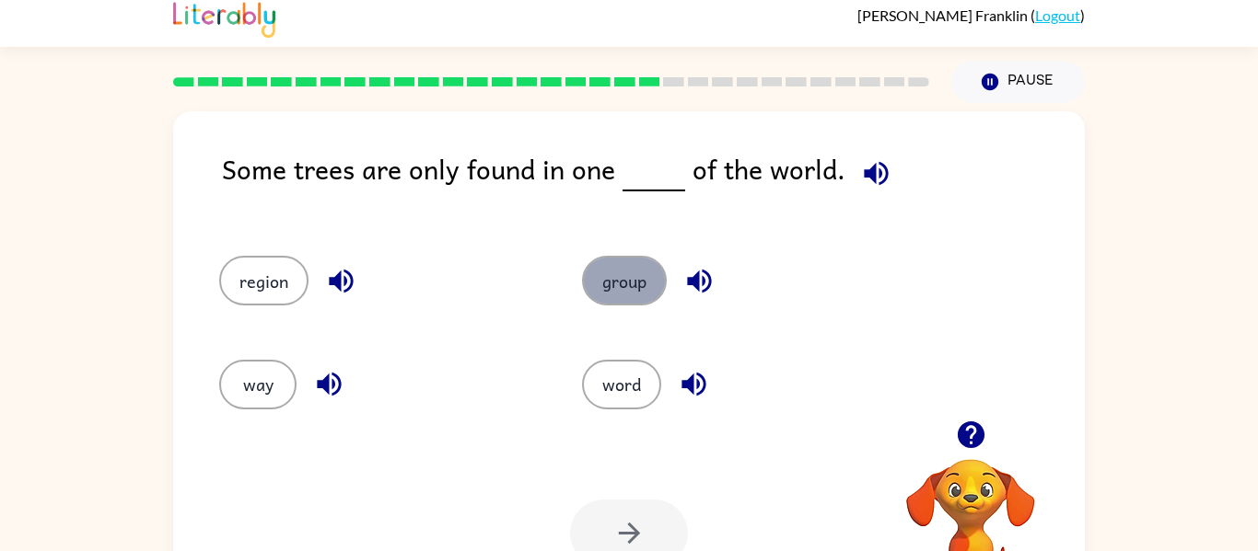
click at [627, 287] on button "group" at bounding box center [624, 281] width 85 height 50
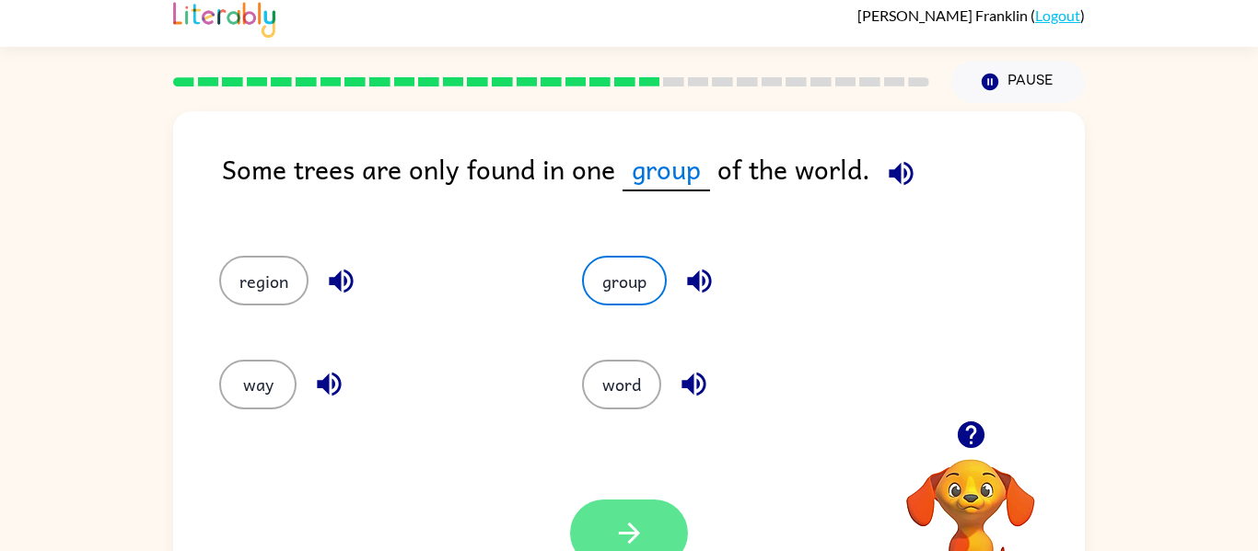
click at [618, 533] on icon "button" at bounding box center [628, 533] width 21 height 21
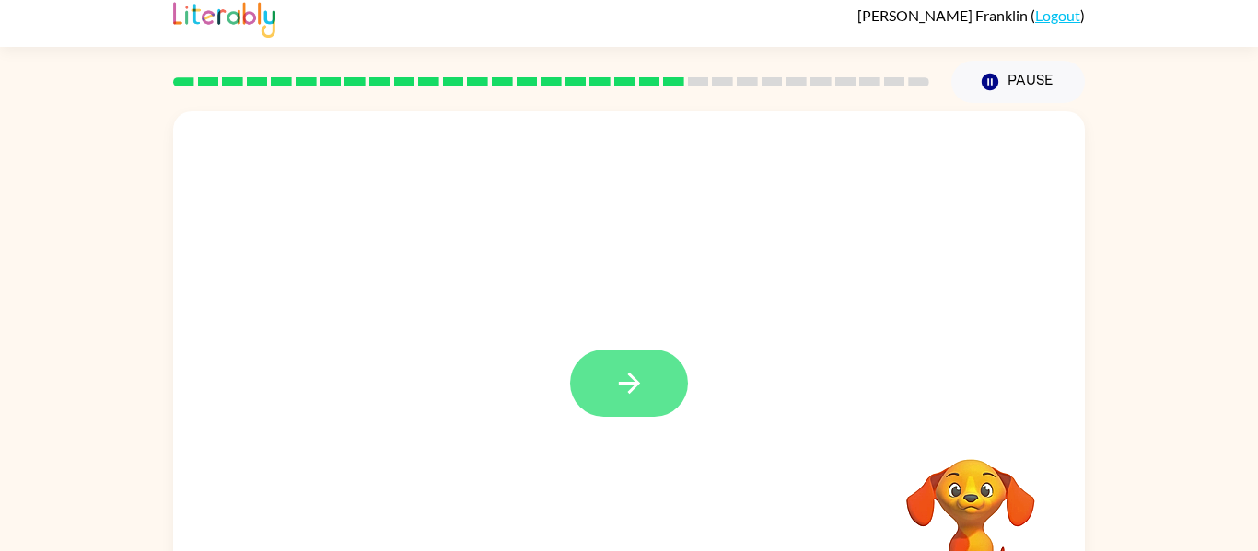
click at [630, 399] on icon "button" at bounding box center [629, 383] width 32 height 32
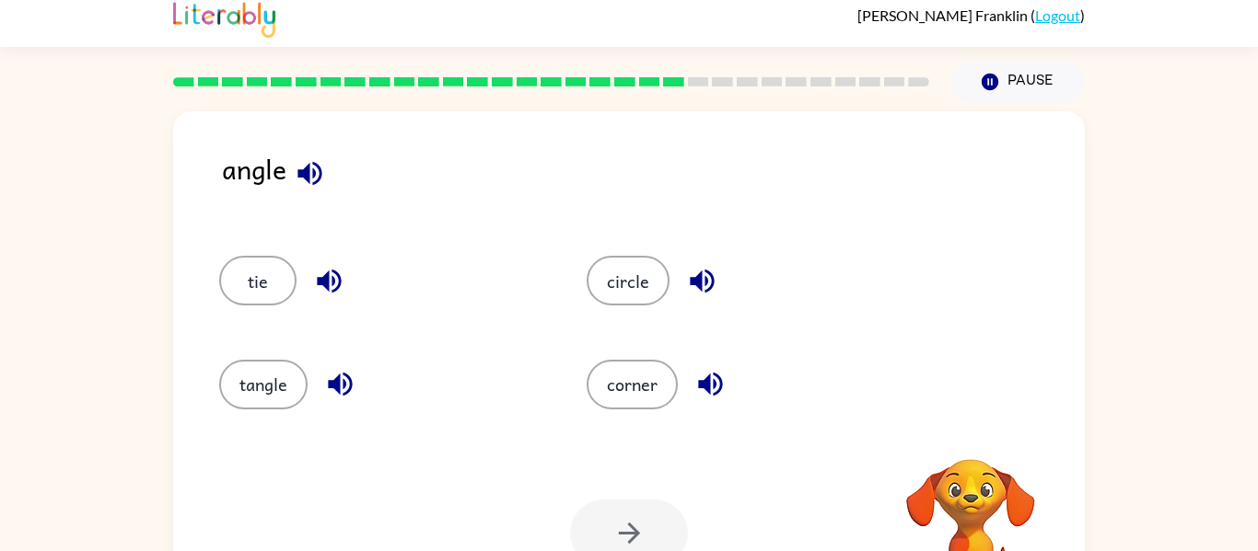
click at [305, 175] on icon "button" at bounding box center [309, 173] width 24 height 24
click at [976, 426] on icon "button" at bounding box center [970, 435] width 27 height 27
click at [635, 409] on button "corner" at bounding box center [631, 385] width 91 height 50
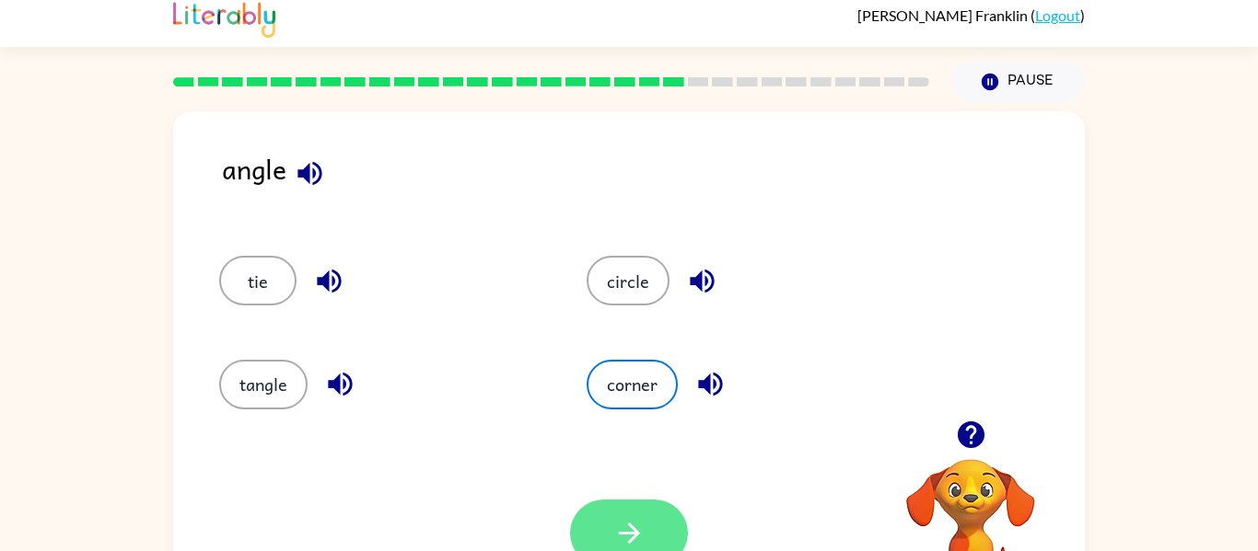
click at [626, 532] on icon "button" at bounding box center [628, 533] width 21 height 21
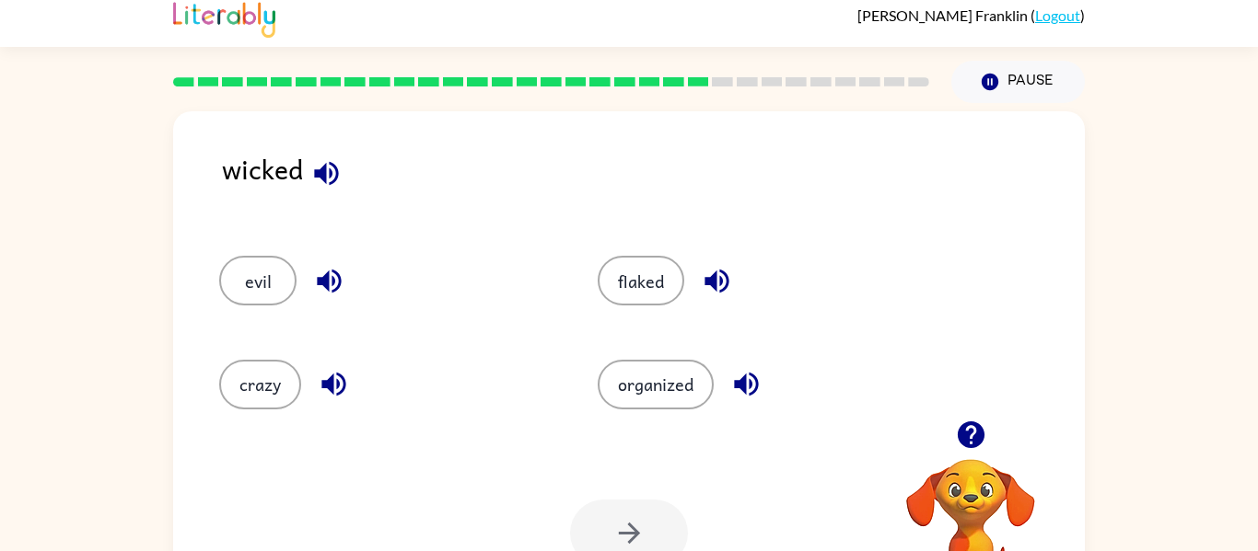
click at [316, 174] on icon "button" at bounding box center [326, 173] width 24 height 24
click at [272, 262] on button "evil" at bounding box center [257, 281] width 77 height 50
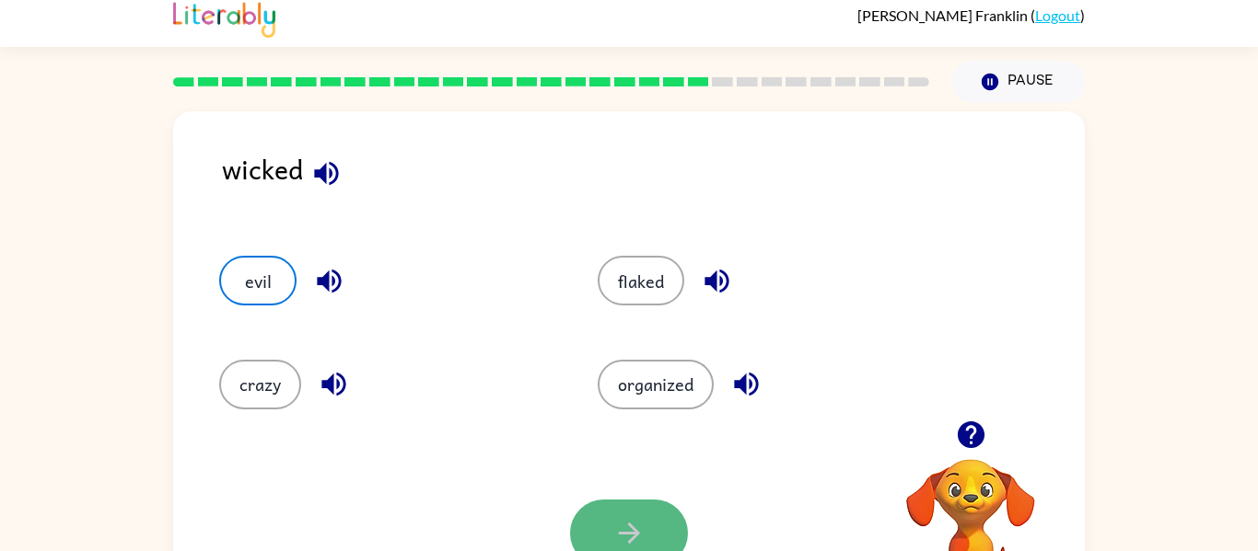
click at [615, 523] on icon "button" at bounding box center [629, 533] width 32 height 32
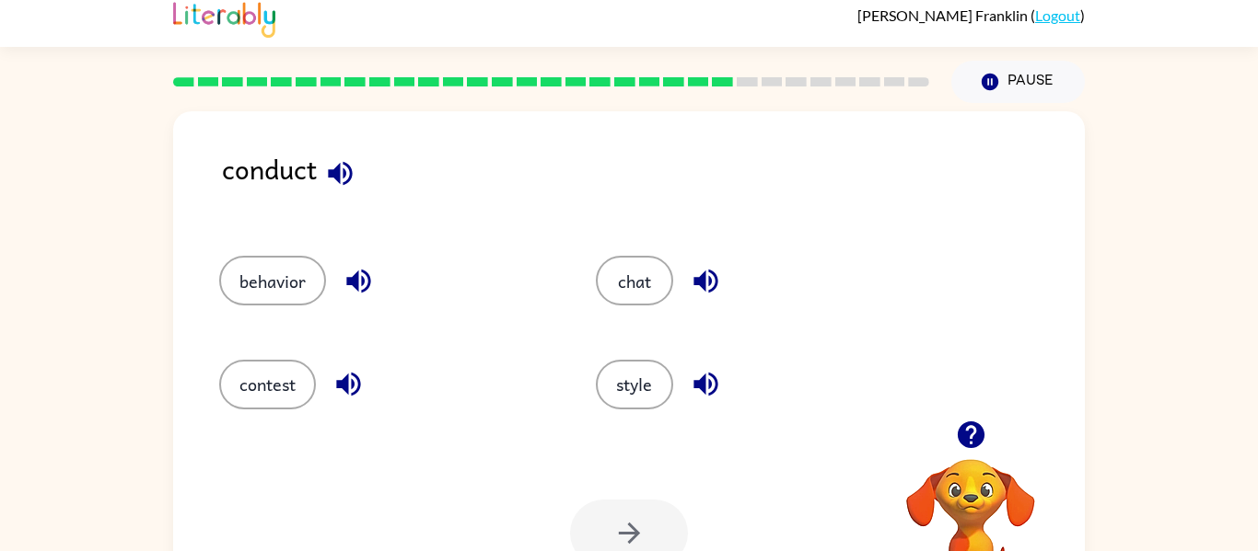
click at [342, 177] on icon "button" at bounding box center [340, 173] width 32 height 32
click at [292, 389] on button "contest" at bounding box center [267, 385] width 97 height 50
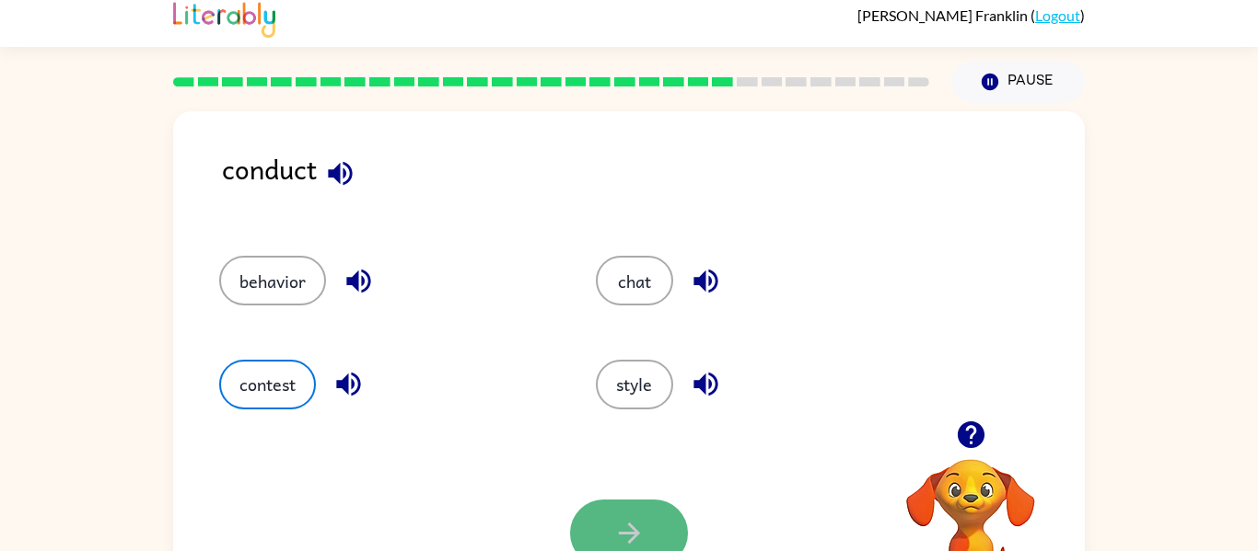
click at [613, 521] on icon "button" at bounding box center [629, 533] width 32 height 32
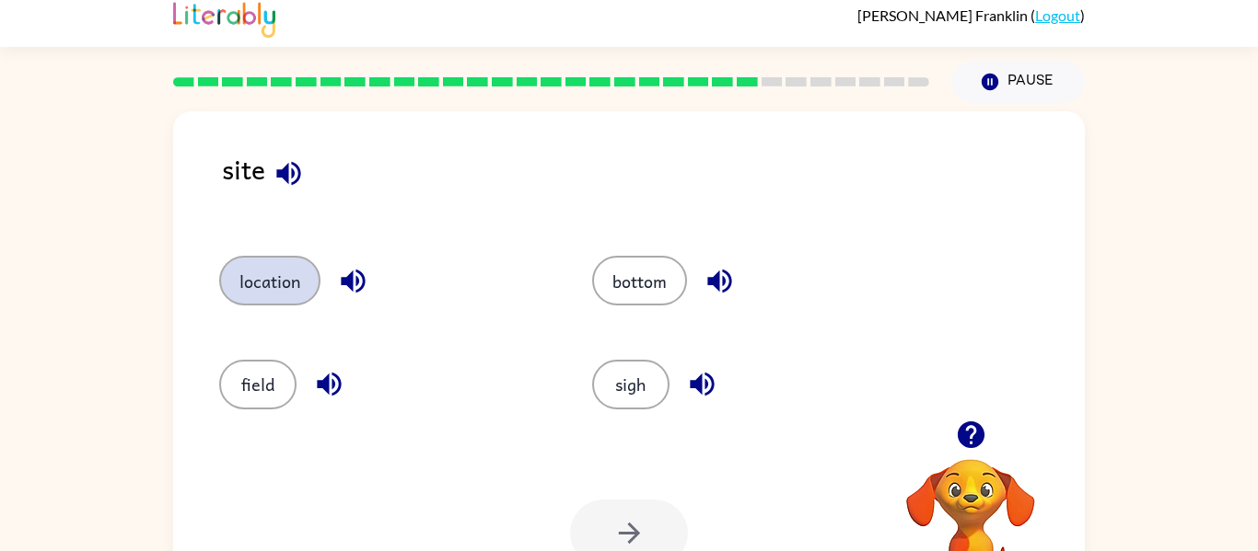
click at [270, 275] on button "location" at bounding box center [269, 281] width 101 height 50
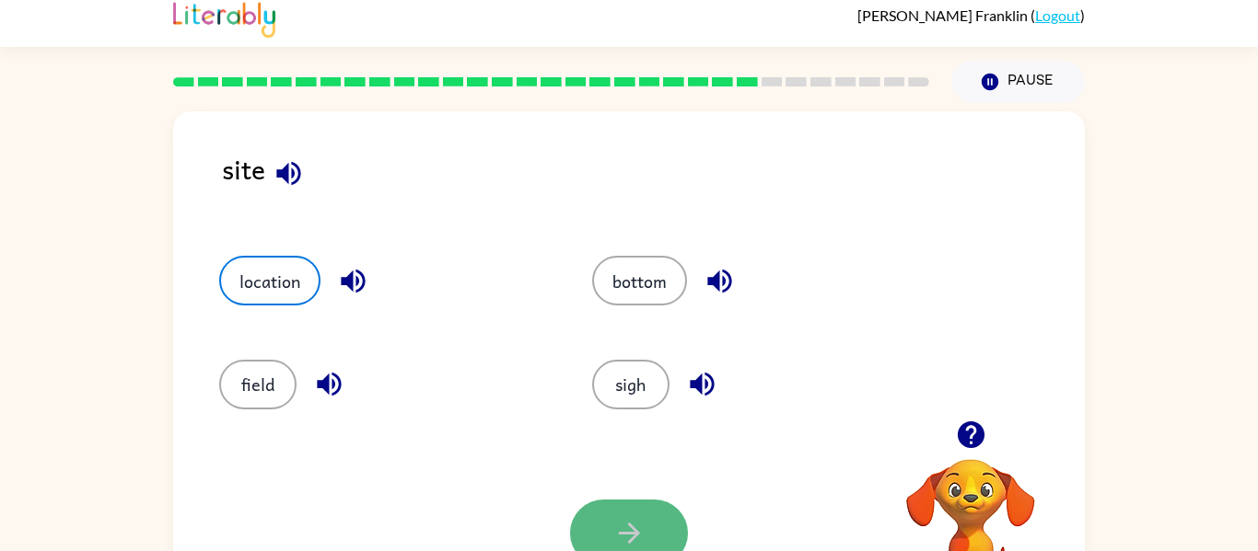
click at [647, 519] on button "button" at bounding box center [629, 533] width 118 height 67
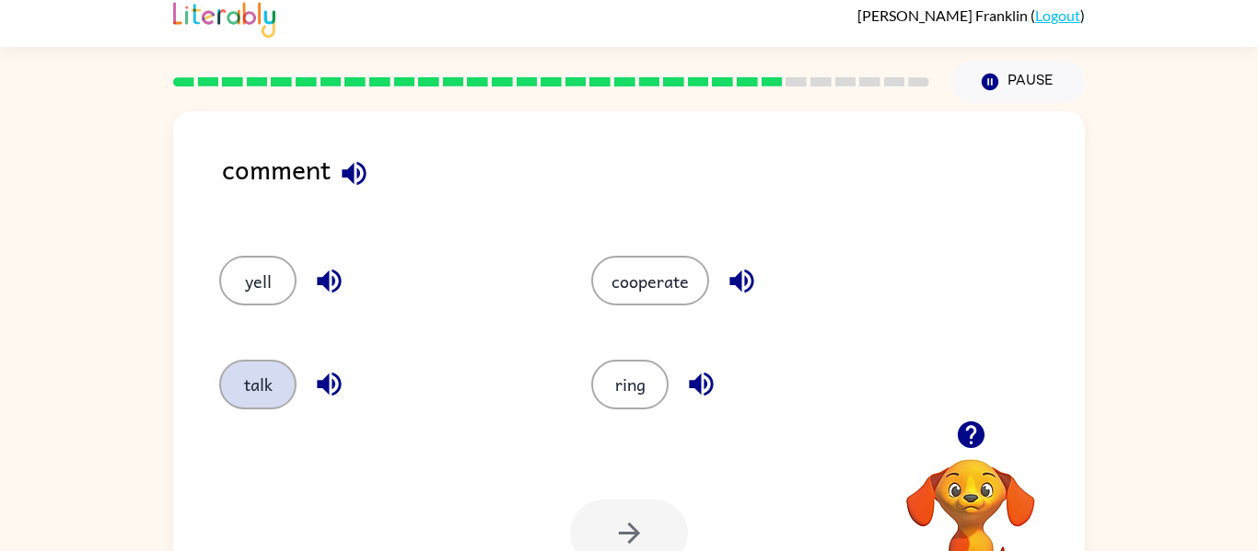
click at [264, 381] on button "talk" at bounding box center [257, 385] width 77 height 50
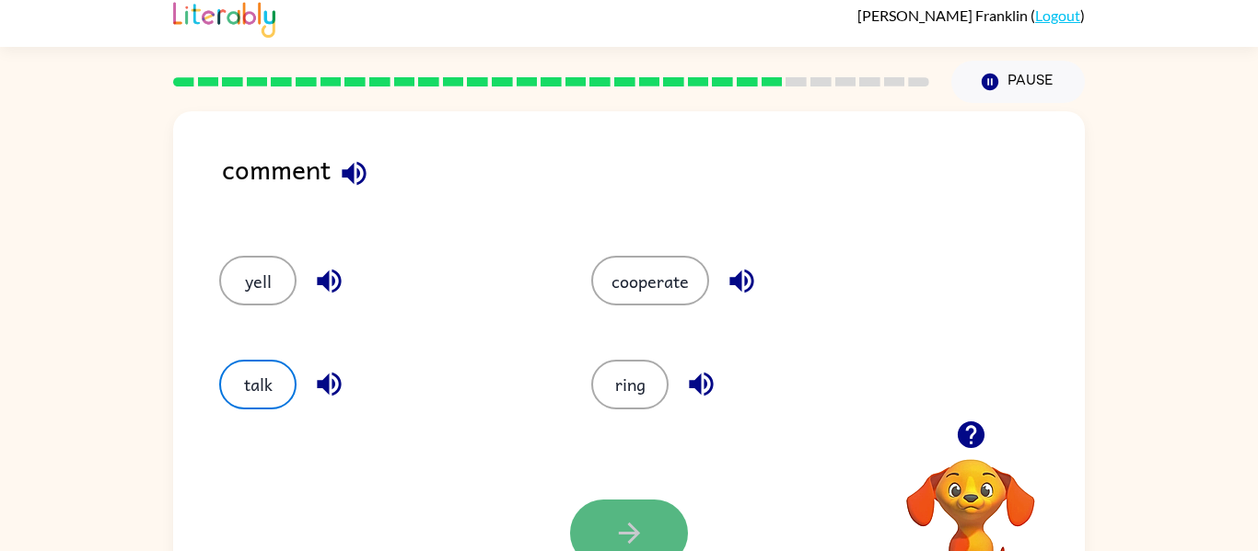
click at [616, 532] on icon "button" at bounding box center [629, 533] width 32 height 32
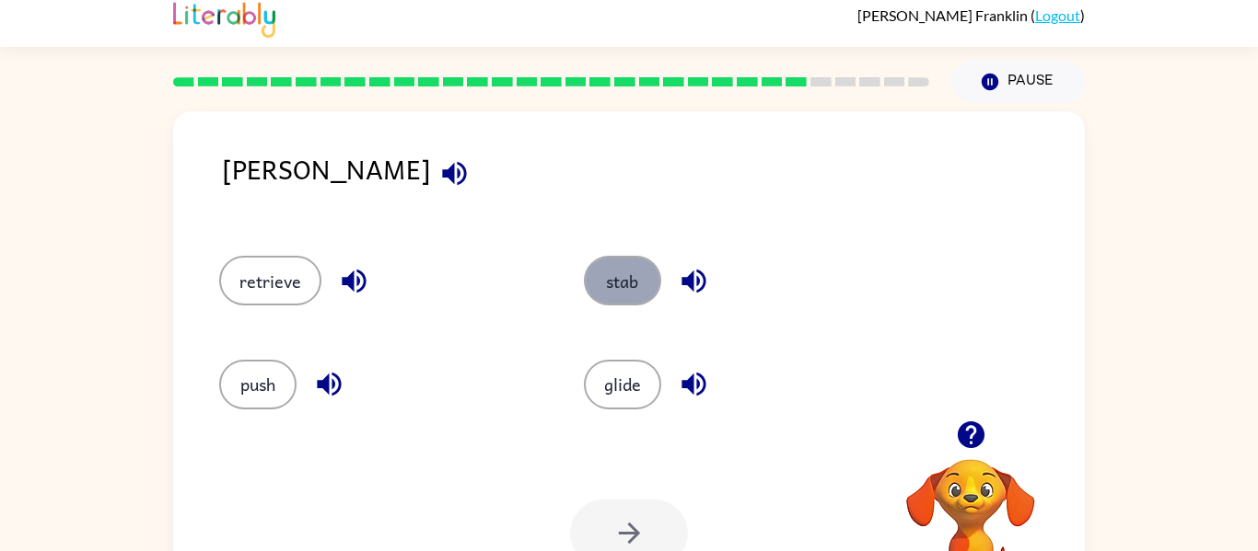
click at [606, 285] on button "stab" at bounding box center [622, 281] width 77 height 50
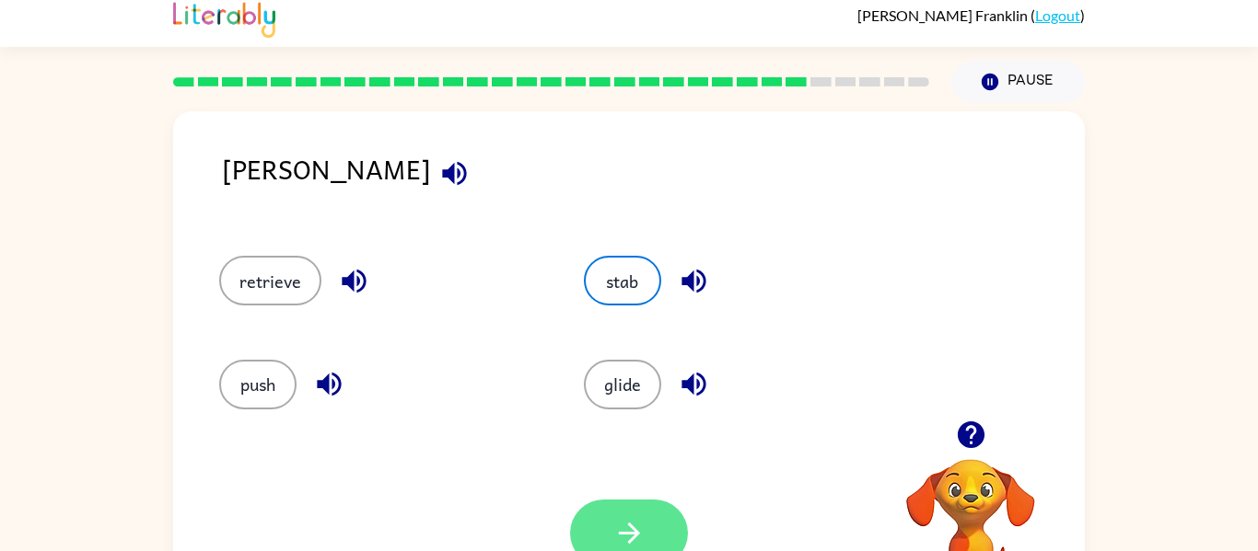
click at [613, 518] on icon "button" at bounding box center [629, 533] width 32 height 32
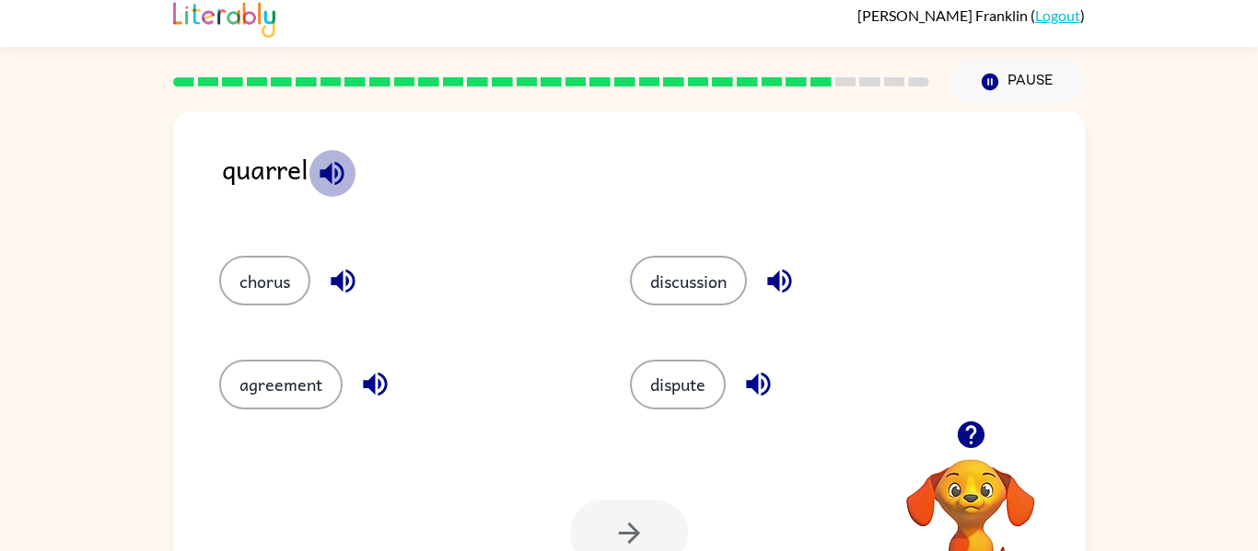
click at [335, 180] on icon "button" at bounding box center [332, 173] width 32 height 32
click at [342, 279] on icon "button" at bounding box center [343, 282] width 24 height 24
click at [375, 377] on icon "button" at bounding box center [375, 384] width 32 height 32
click at [784, 282] on icon "button" at bounding box center [779, 281] width 32 height 32
click at [767, 383] on icon "button" at bounding box center [758, 385] width 24 height 24
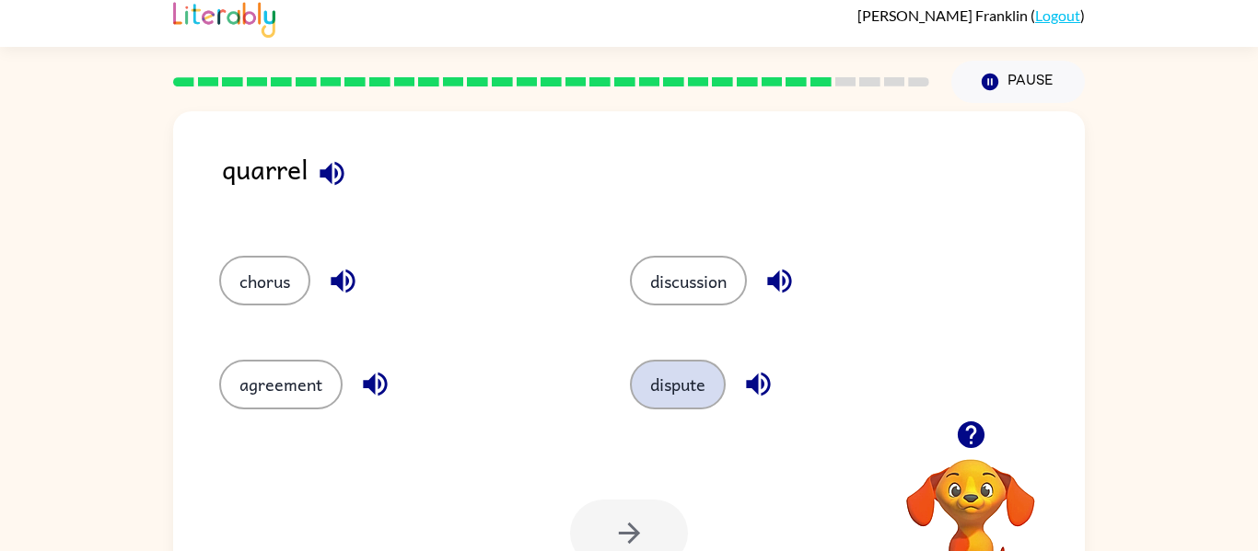
click at [662, 384] on button "dispute" at bounding box center [678, 385] width 96 height 50
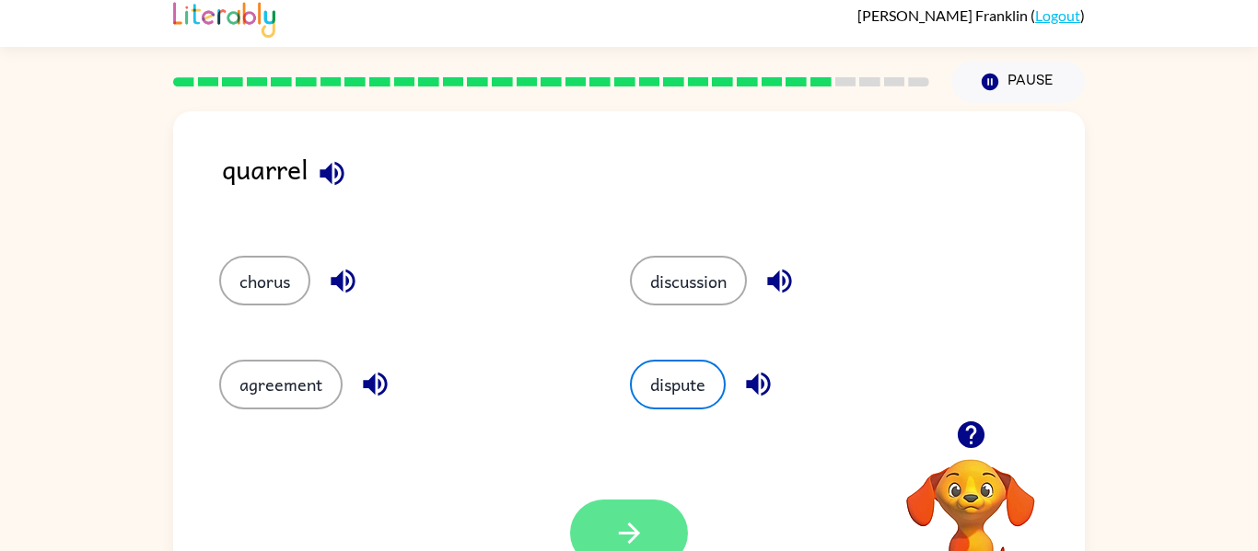
click at [643, 515] on button "button" at bounding box center [629, 533] width 118 height 67
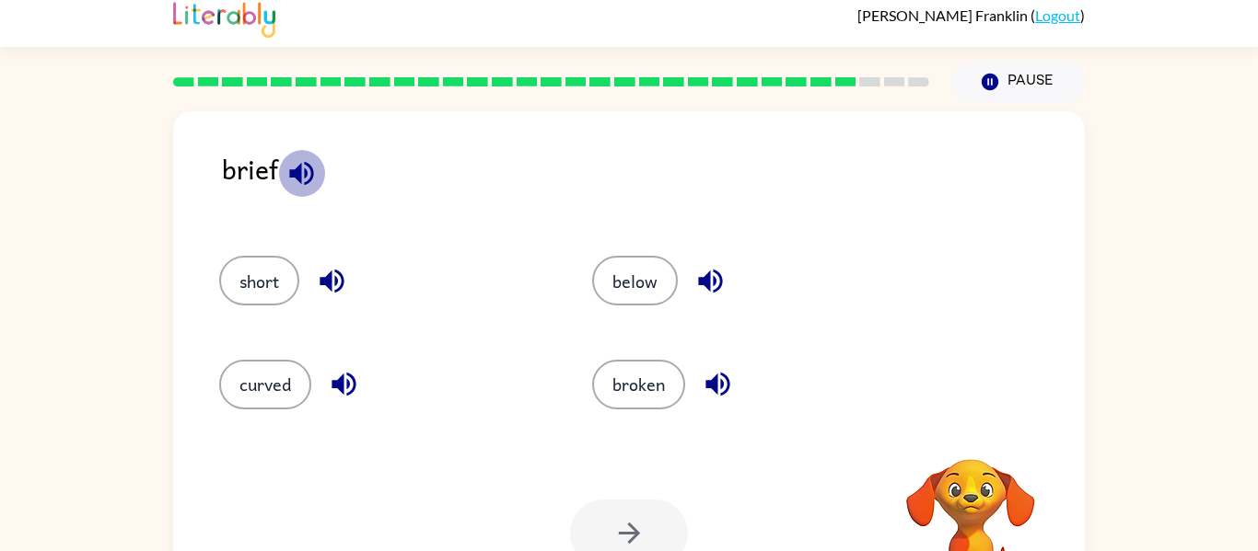
click at [302, 175] on icon "button" at bounding box center [301, 173] width 32 height 32
click at [515, 273] on div "short" at bounding box center [384, 281] width 331 height 50
click at [609, 385] on button "broken" at bounding box center [638, 385] width 93 height 50
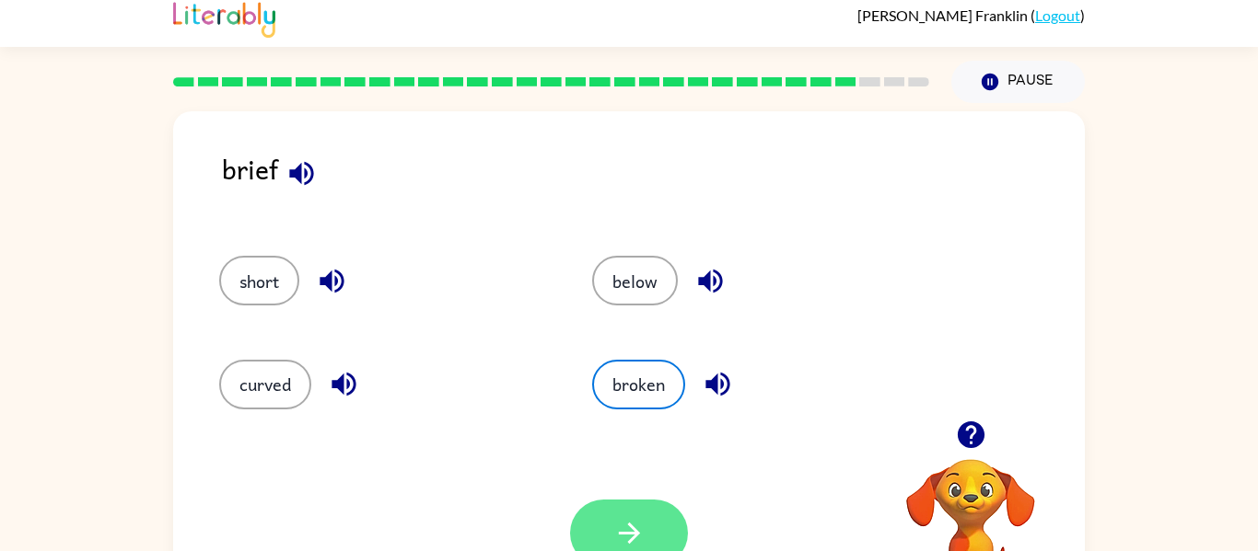
click at [656, 527] on button "button" at bounding box center [629, 533] width 118 height 67
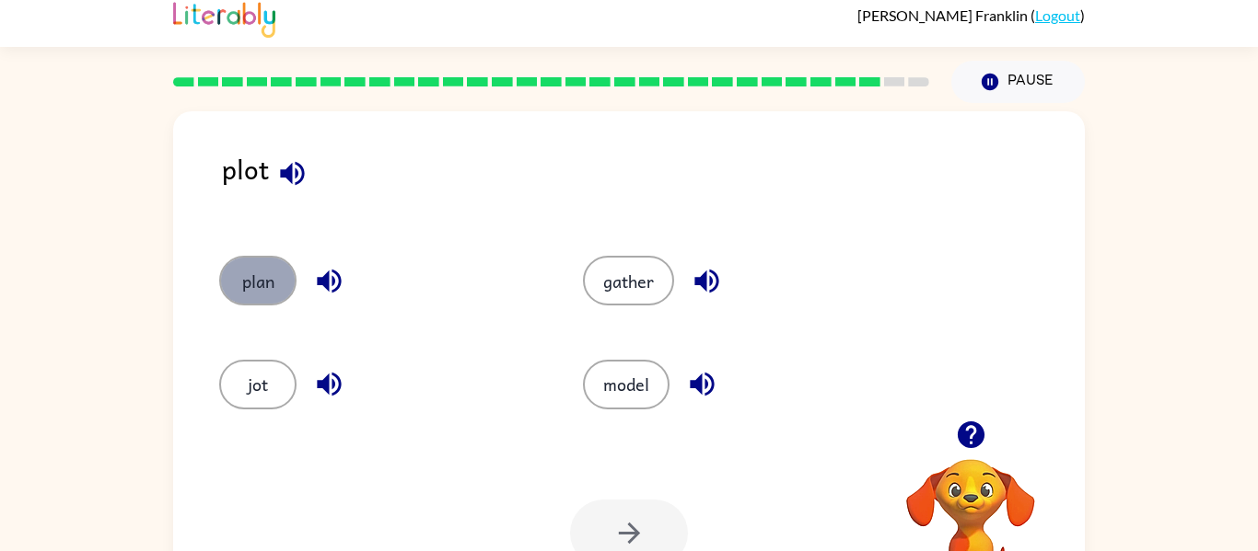
click at [259, 257] on button "plan" at bounding box center [257, 281] width 77 height 50
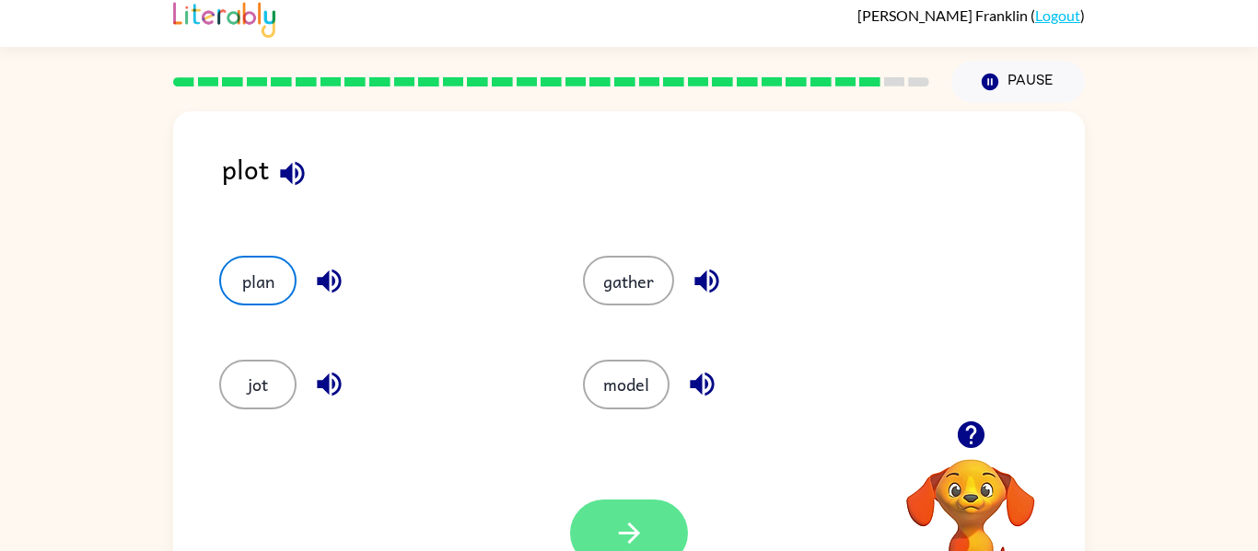
click at [649, 528] on button "button" at bounding box center [629, 533] width 118 height 67
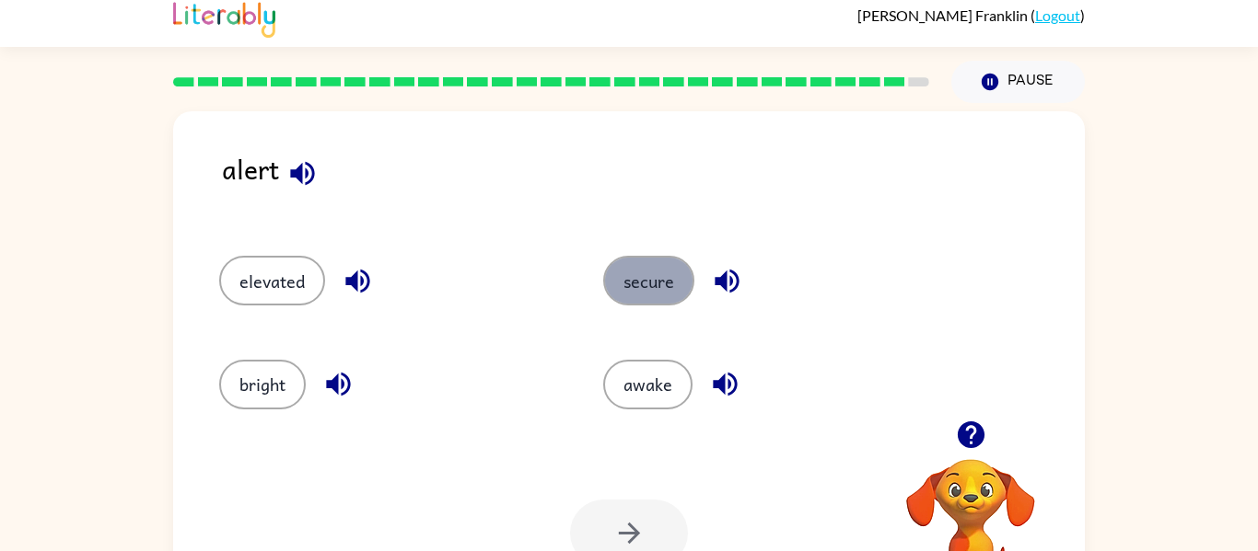
click at [658, 284] on button "secure" at bounding box center [648, 281] width 91 height 50
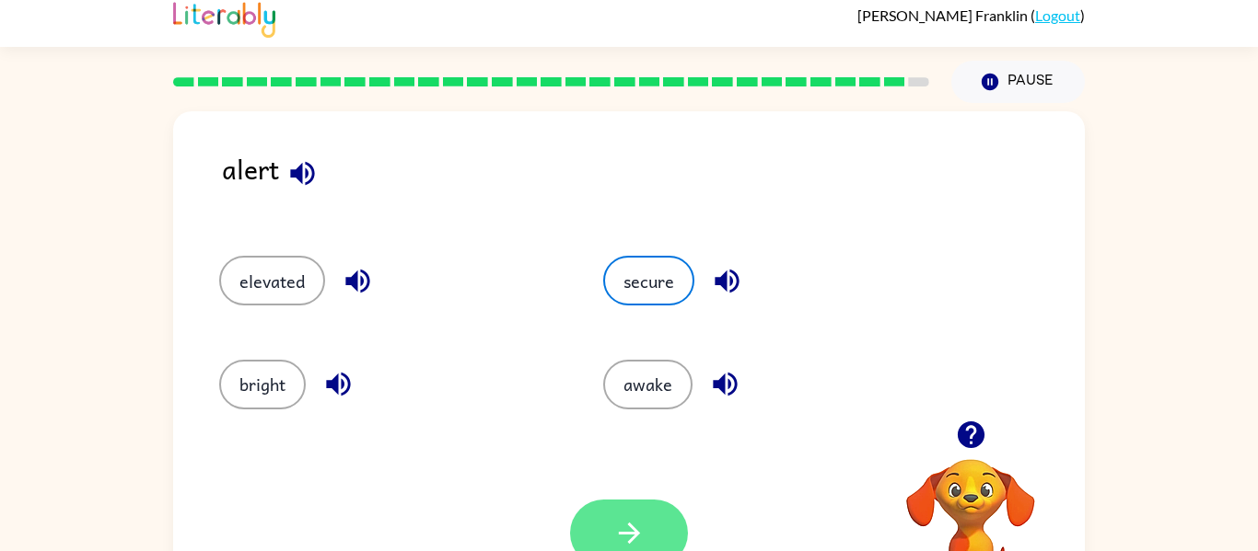
click at [628, 514] on button "button" at bounding box center [629, 533] width 118 height 67
